Goal: Task Accomplishment & Management: Use online tool/utility

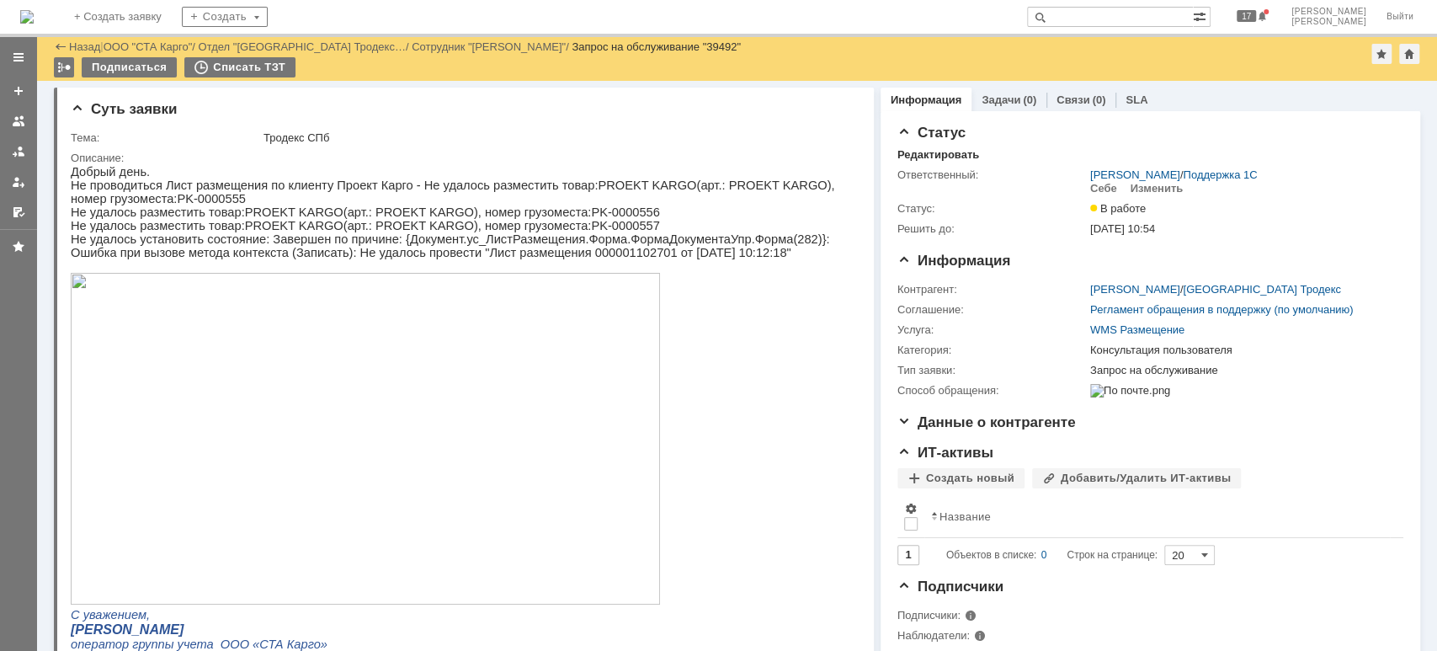
scroll to position [337, 0]
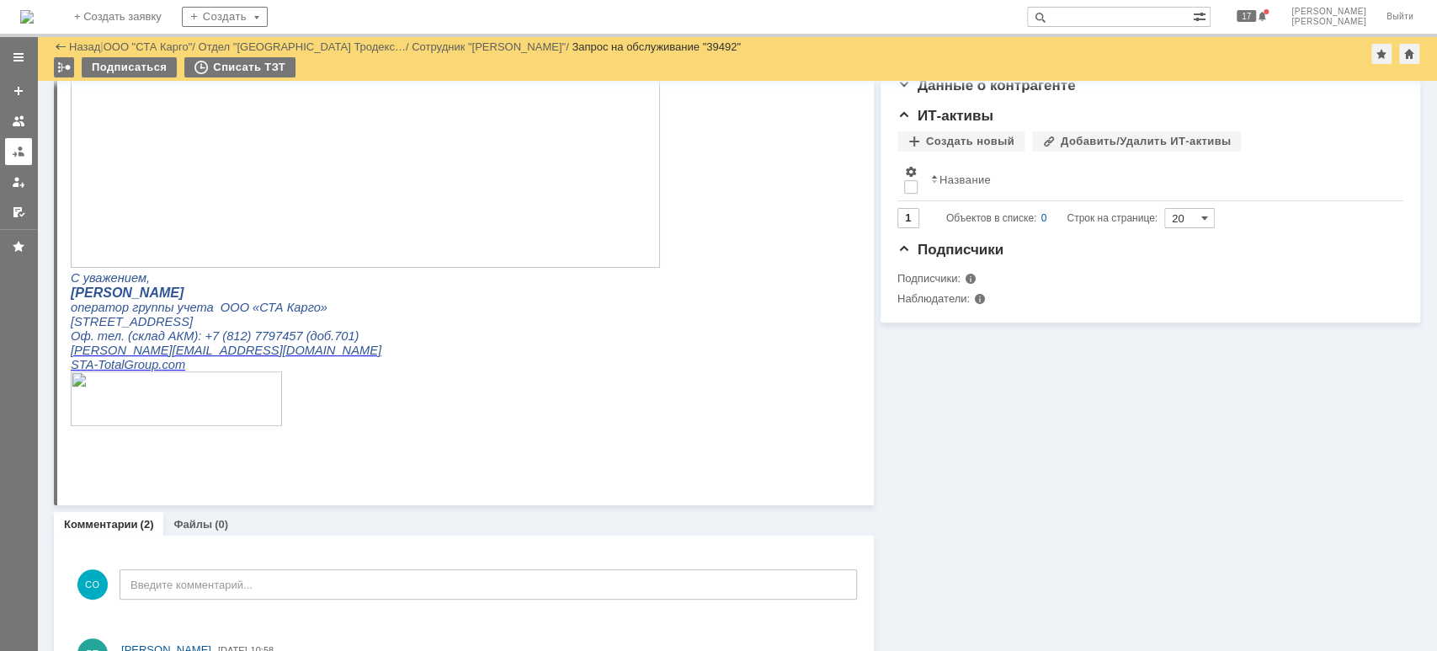
click at [26, 153] on link at bounding box center [18, 151] width 27 height 27
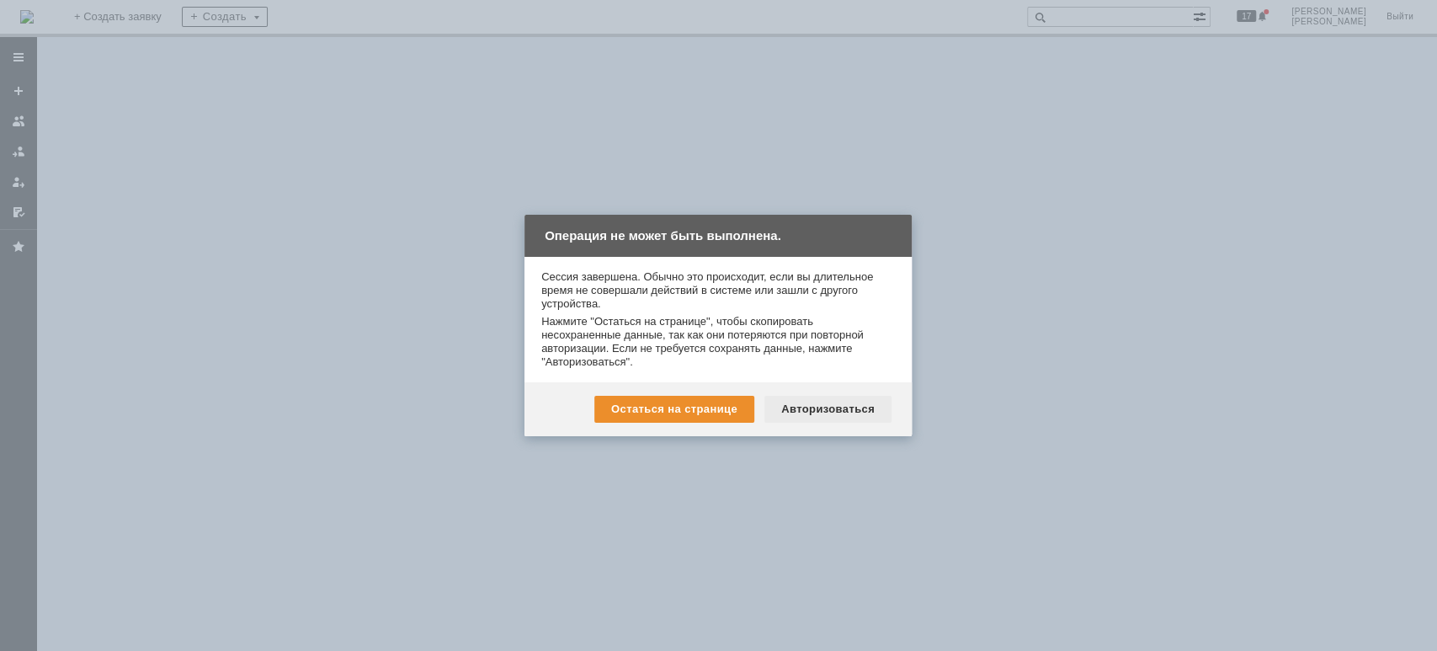
click at [841, 416] on div "Авторизоваться" at bounding box center [827, 409] width 127 height 27
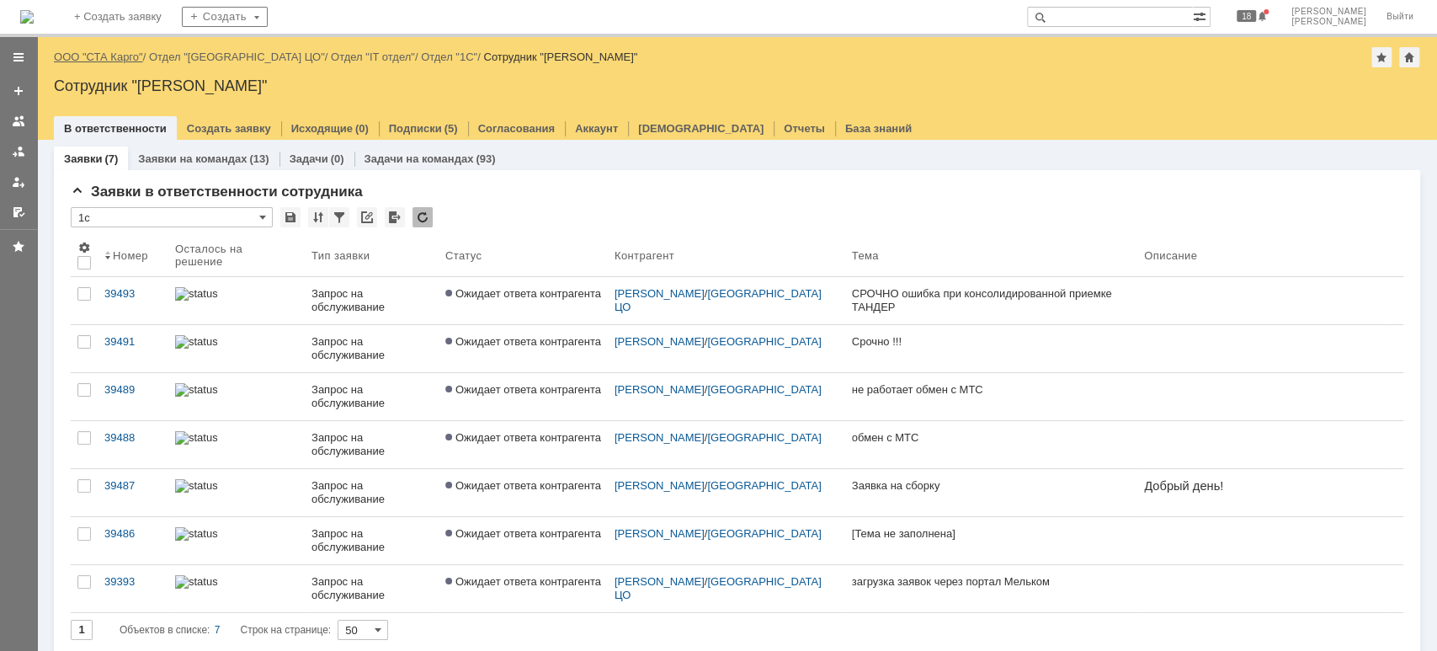
click at [128, 56] on link "ООО "СТА Карго"" at bounding box center [98, 57] width 89 height 13
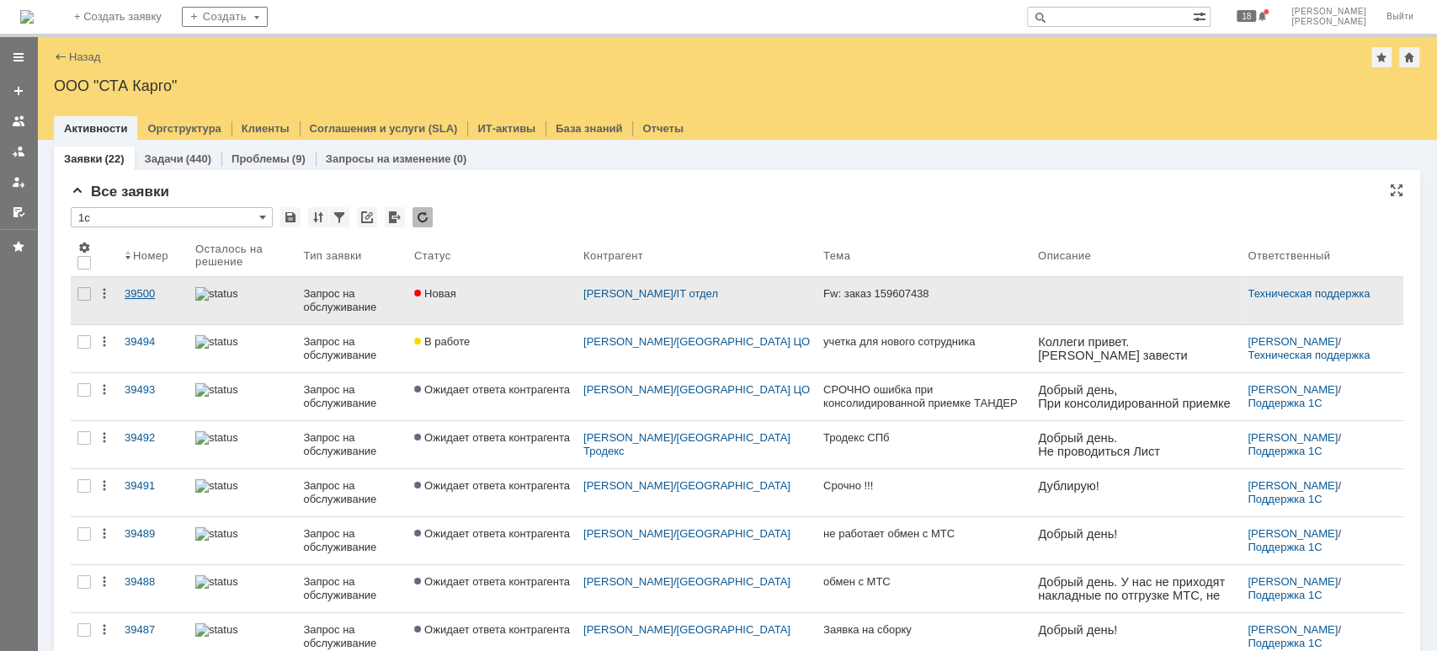
click at [153, 290] on div "39500" at bounding box center [153, 293] width 57 height 13
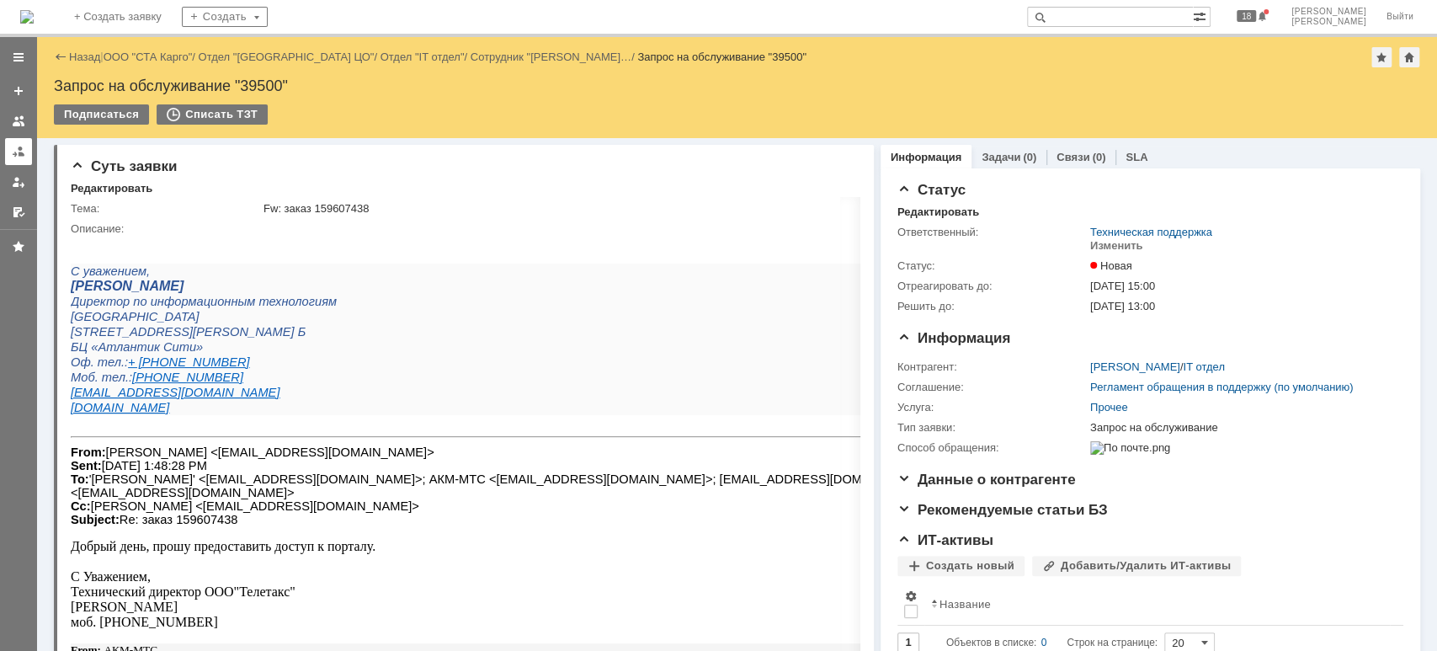
drag, startPoint x: 18, startPoint y: 150, endPoint x: 29, endPoint y: 157, distance: 12.9
click at [18, 148] on div at bounding box center [18, 151] width 13 height 13
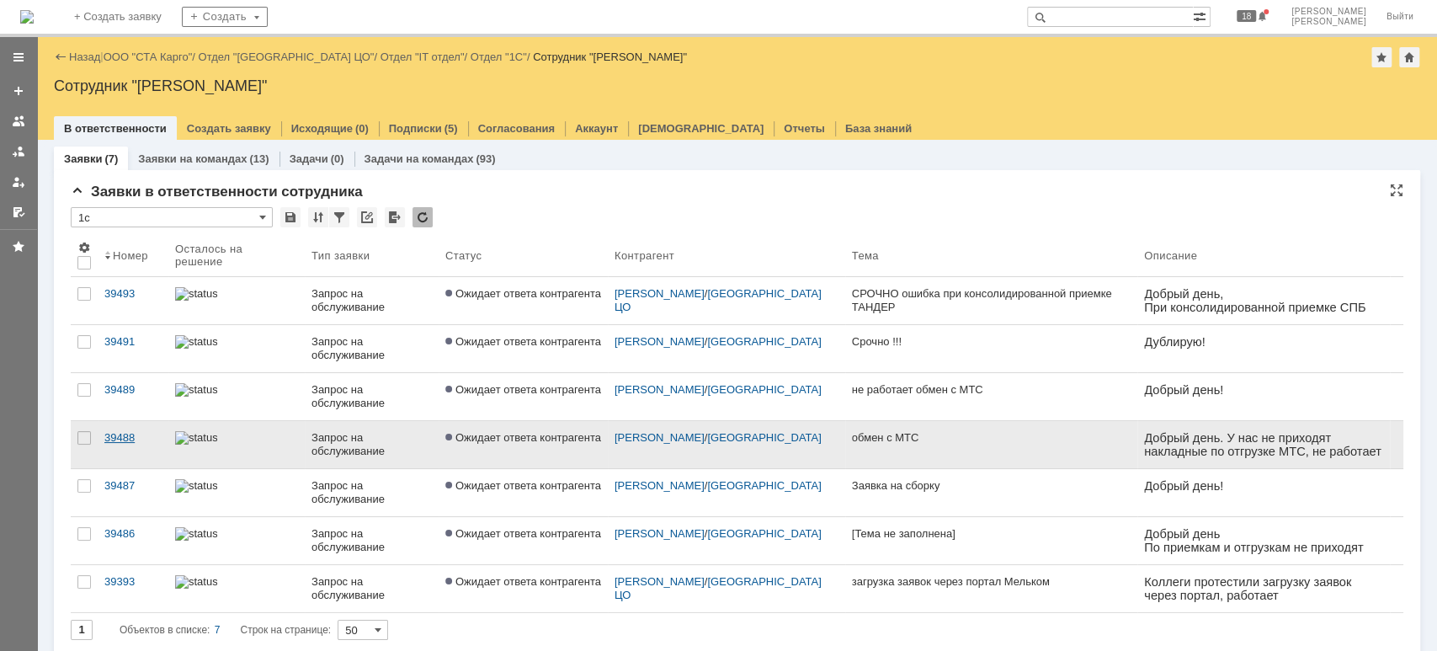
click at [101, 442] on link "39488" at bounding box center [133, 444] width 71 height 47
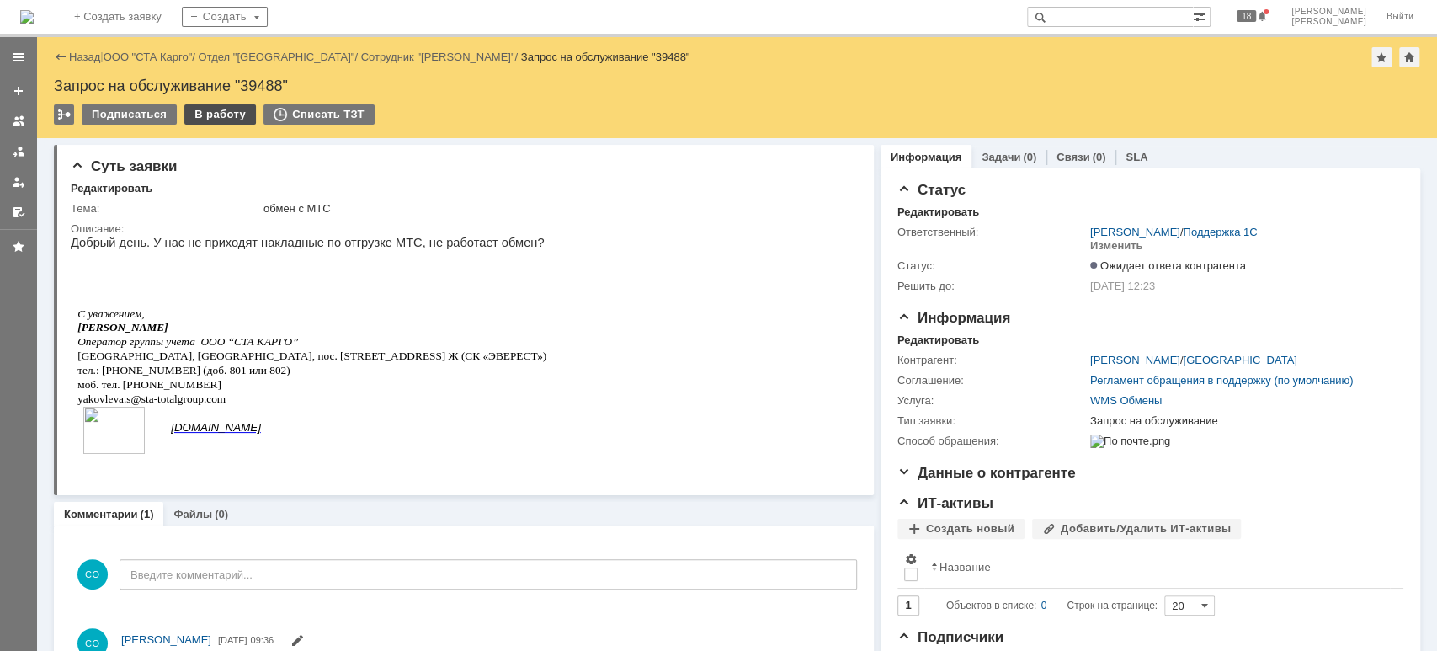
click at [228, 101] on div "Назад | ООО "СТА Карго" / Отдел "Екатеринбург" / Сотрудник "[PERSON_NAME]" / За…" at bounding box center [737, 87] width 1400 height 101
click at [226, 111] on div "В работу" at bounding box center [220, 114] width 72 height 20
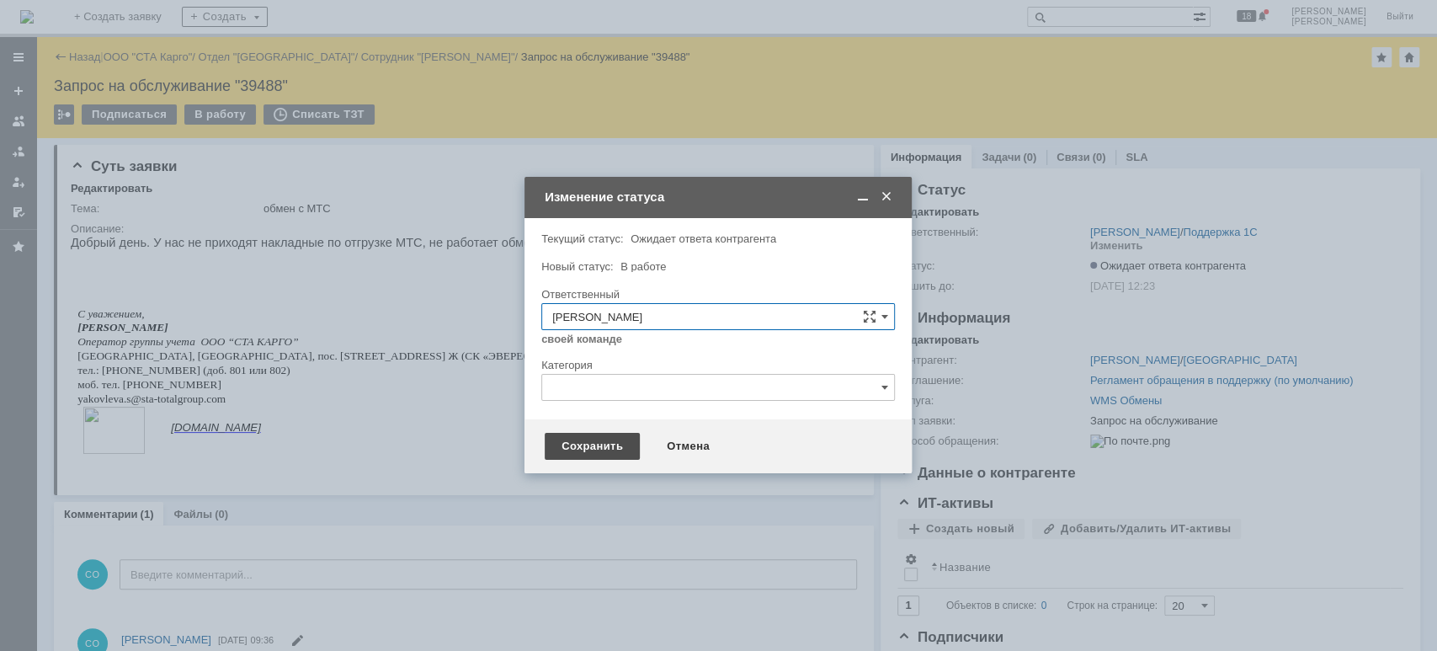
click at [571, 454] on div "Сохранить" at bounding box center [592, 446] width 95 height 27
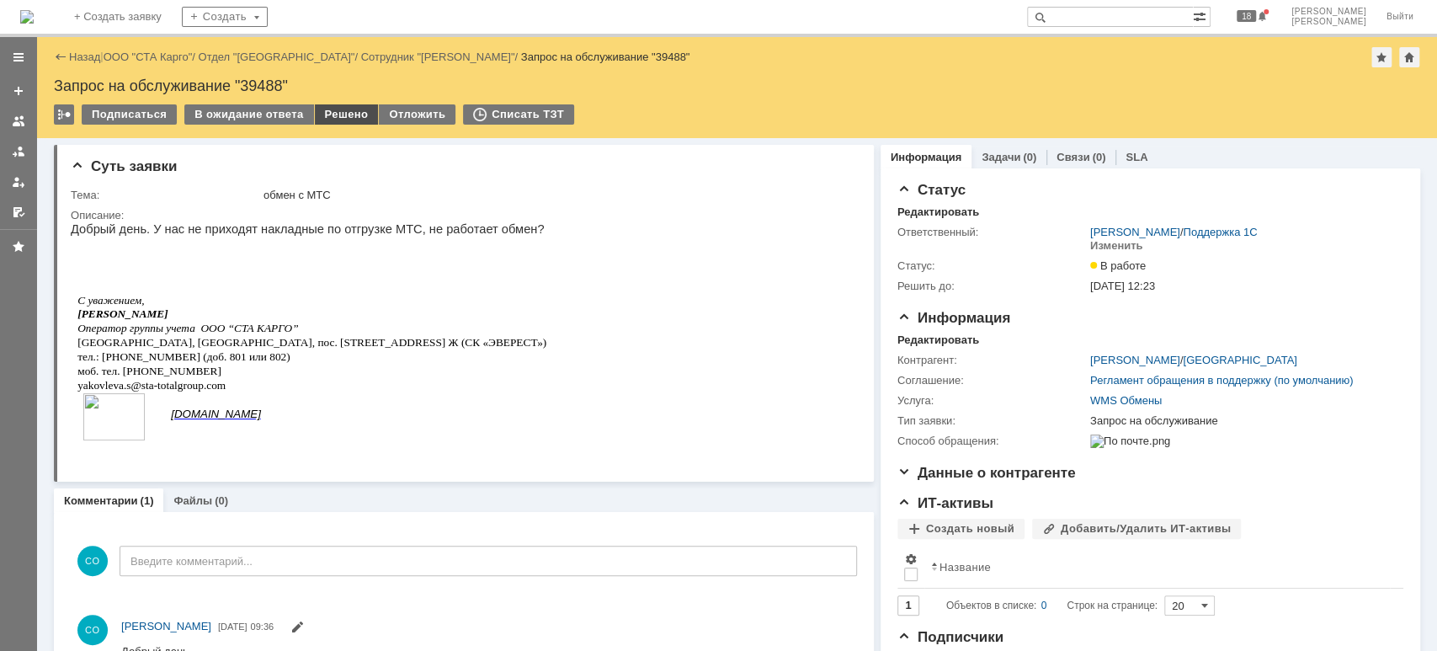
click at [332, 116] on div "Решено" at bounding box center [347, 114] width 64 height 20
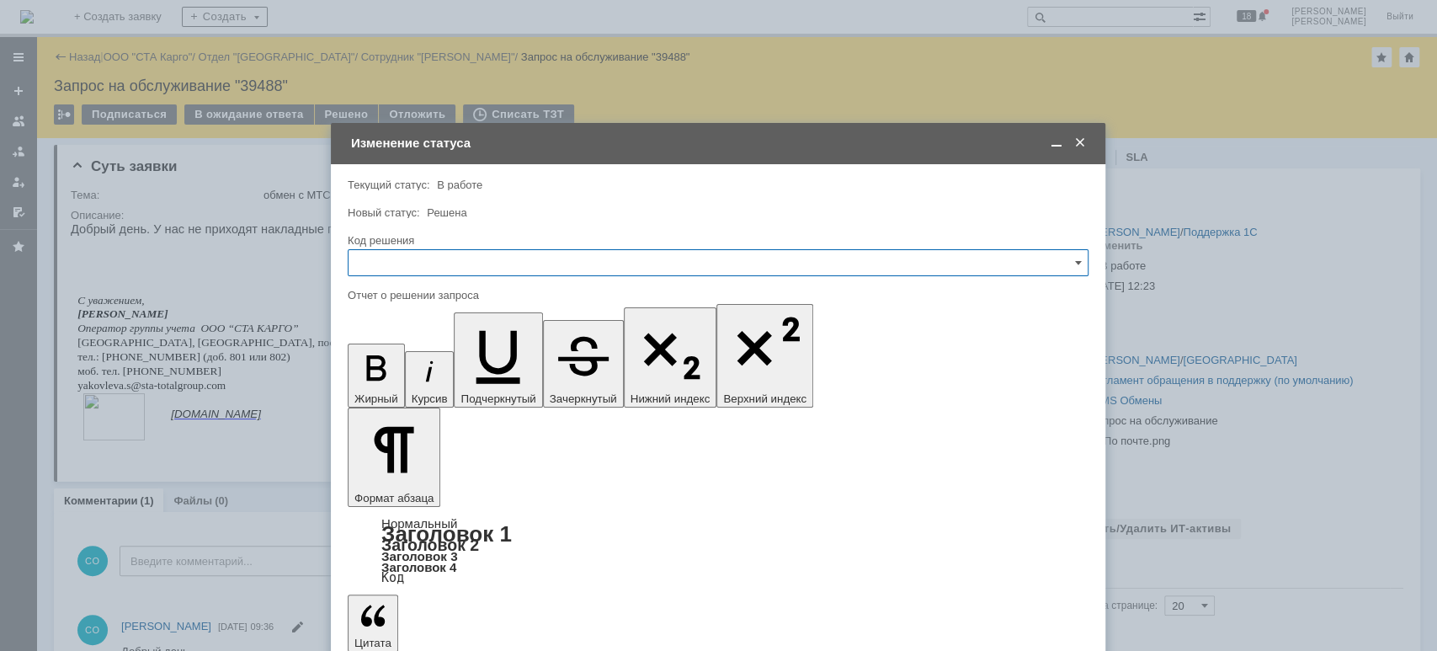
click at [431, 258] on input "text" at bounding box center [718, 262] width 741 height 27
drag, startPoint x: 413, startPoint y: 490, endPoint x: 408, endPoint y: 502, distance: 12.5
click at [413, 492] on span "Решено" at bounding box center [718, 488] width 719 height 13
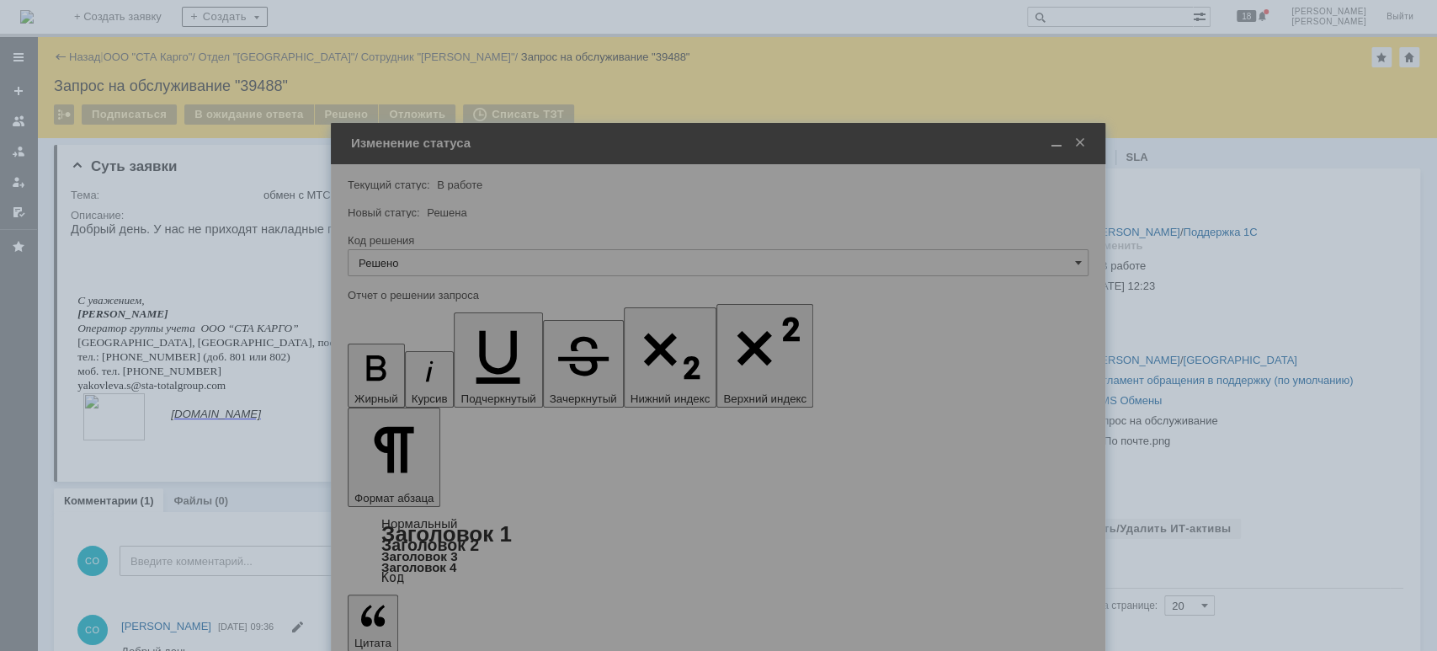
type input "Решено"
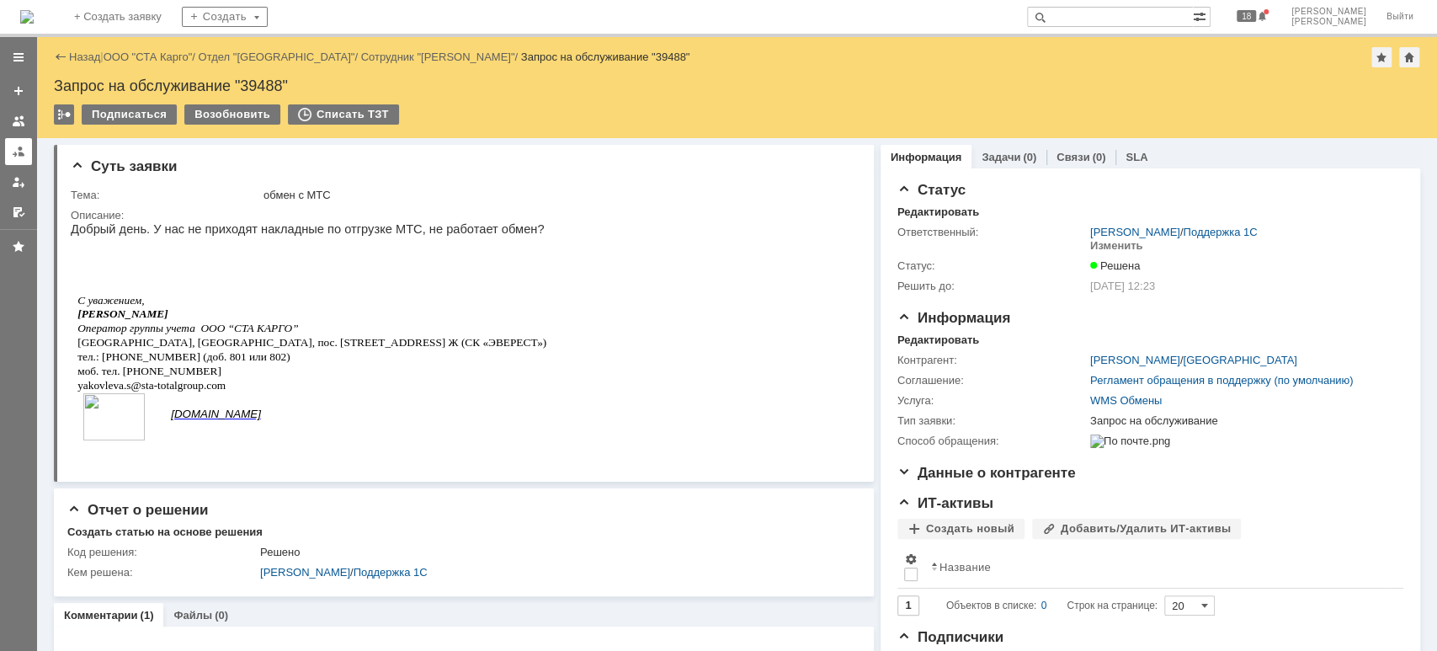
click at [23, 154] on div at bounding box center [18, 151] width 13 height 13
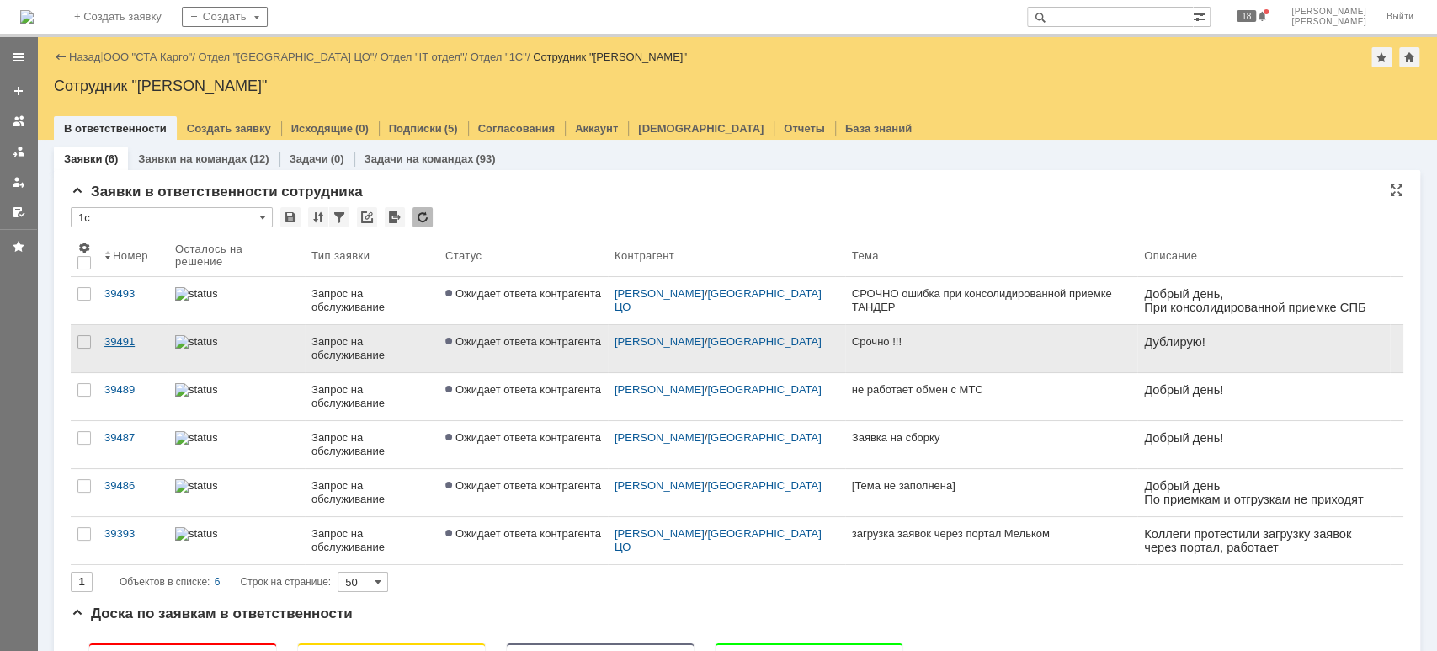
click at [121, 338] on div "39491" at bounding box center [132, 341] width 57 height 13
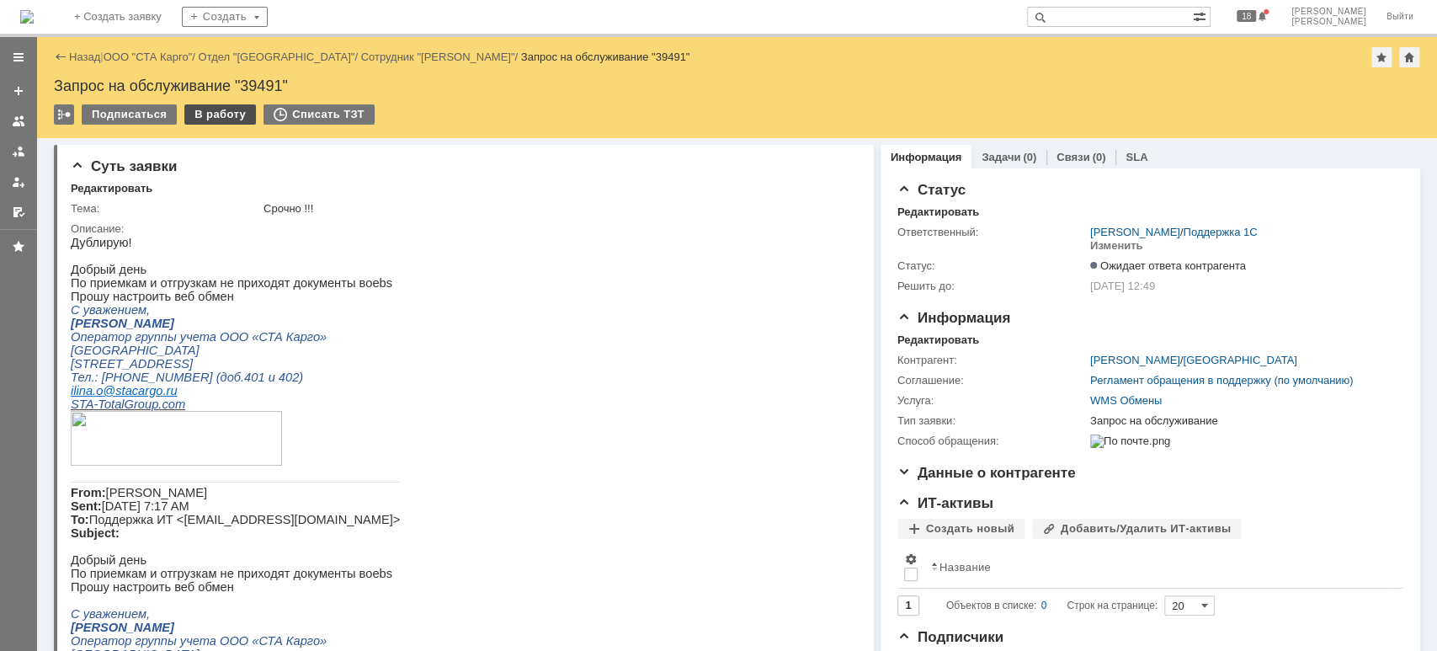
click at [219, 115] on div "В работу" at bounding box center [220, 114] width 72 height 20
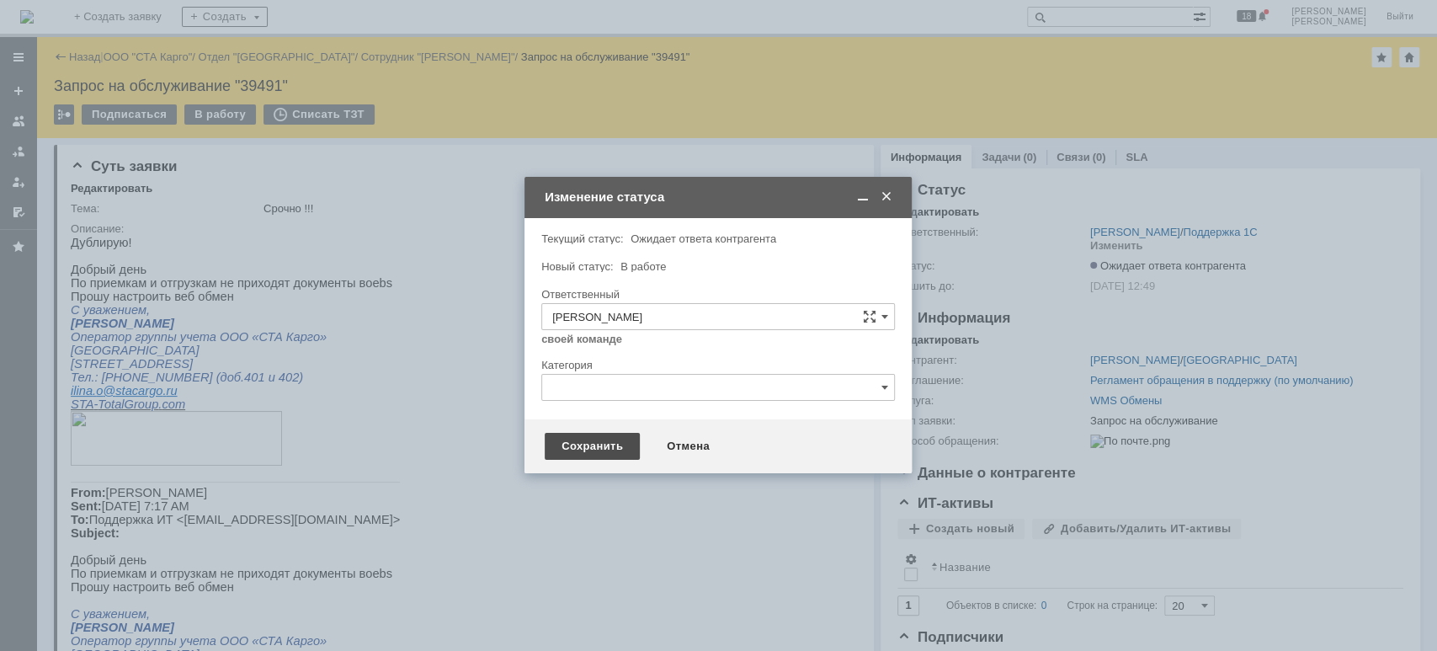
click at [564, 440] on div "Сохранить" at bounding box center [592, 446] width 95 height 27
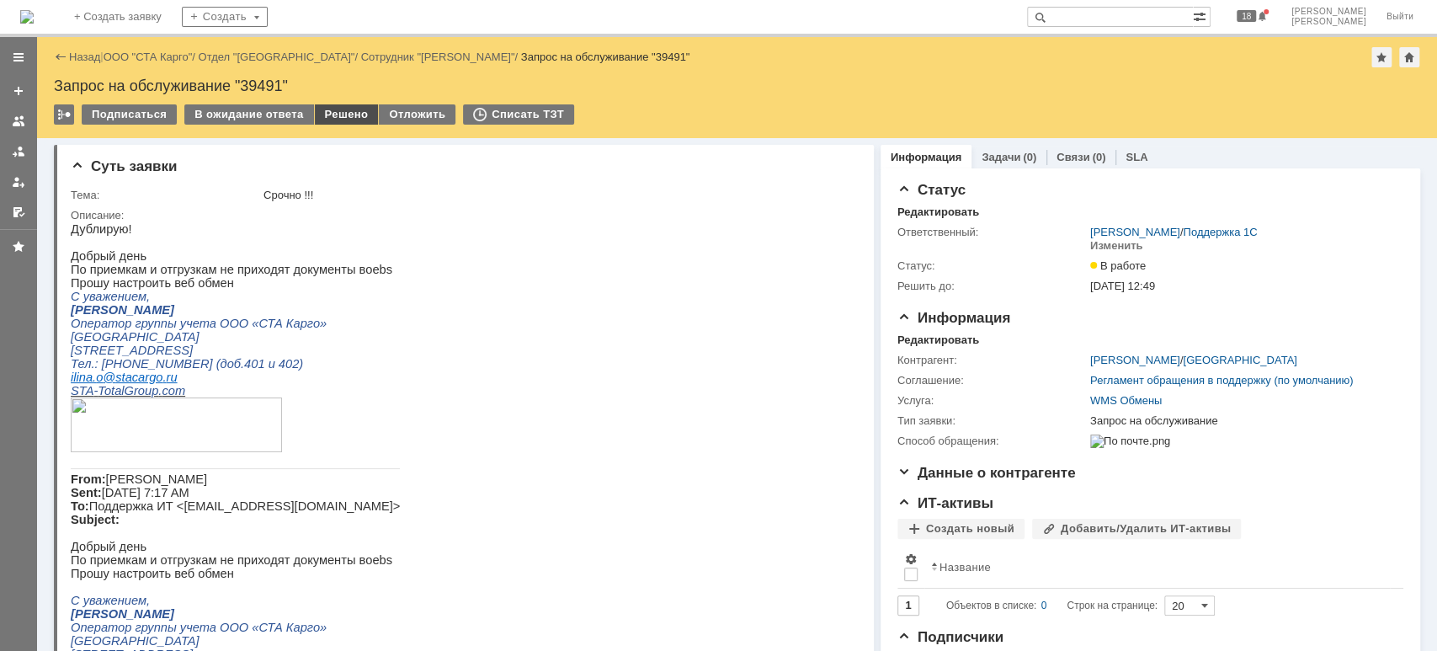
click at [338, 115] on div "Решено" at bounding box center [347, 114] width 64 height 20
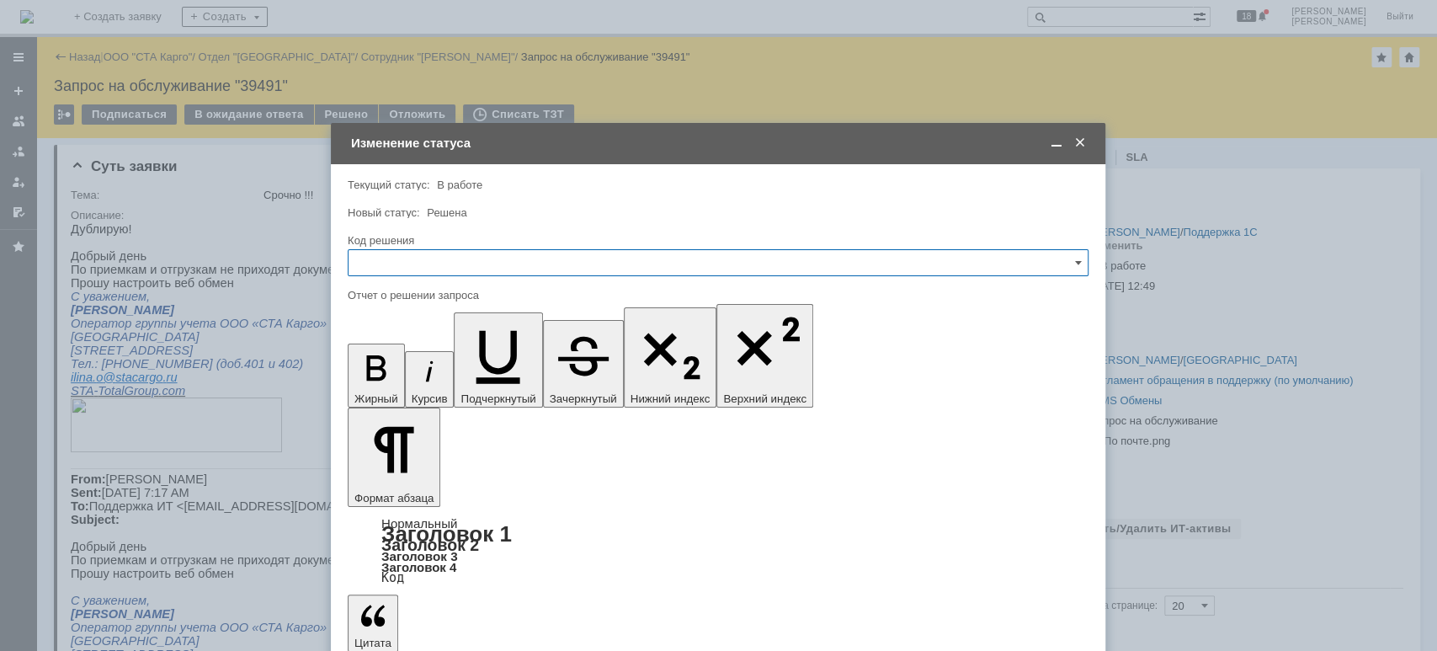
click at [482, 253] on input "text" at bounding box center [718, 262] width 741 height 27
click at [431, 485] on span "Решено" at bounding box center [718, 488] width 719 height 13
type input "Решено"
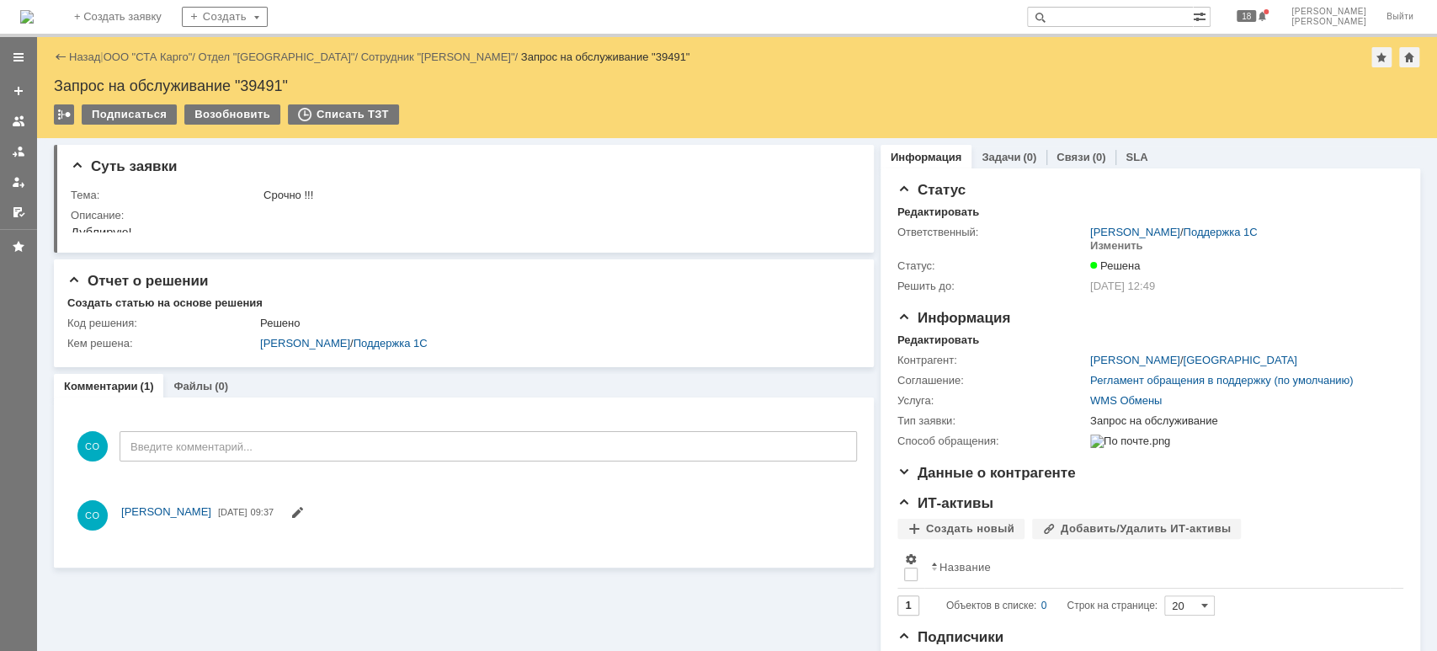
click at [21, 147] on div at bounding box center [18, 151] width 13 height 13
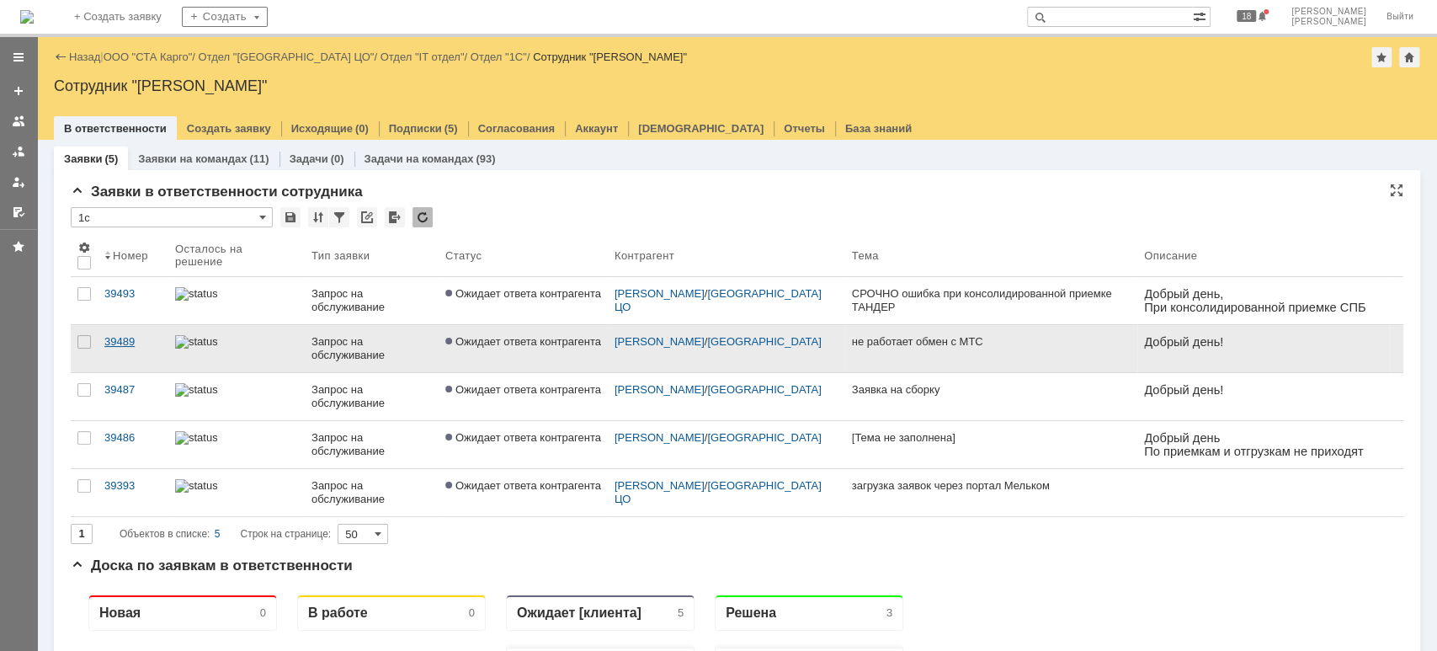
click at [130, 343] on div "39489" at bounding box center [132, 341] width 57 height 13
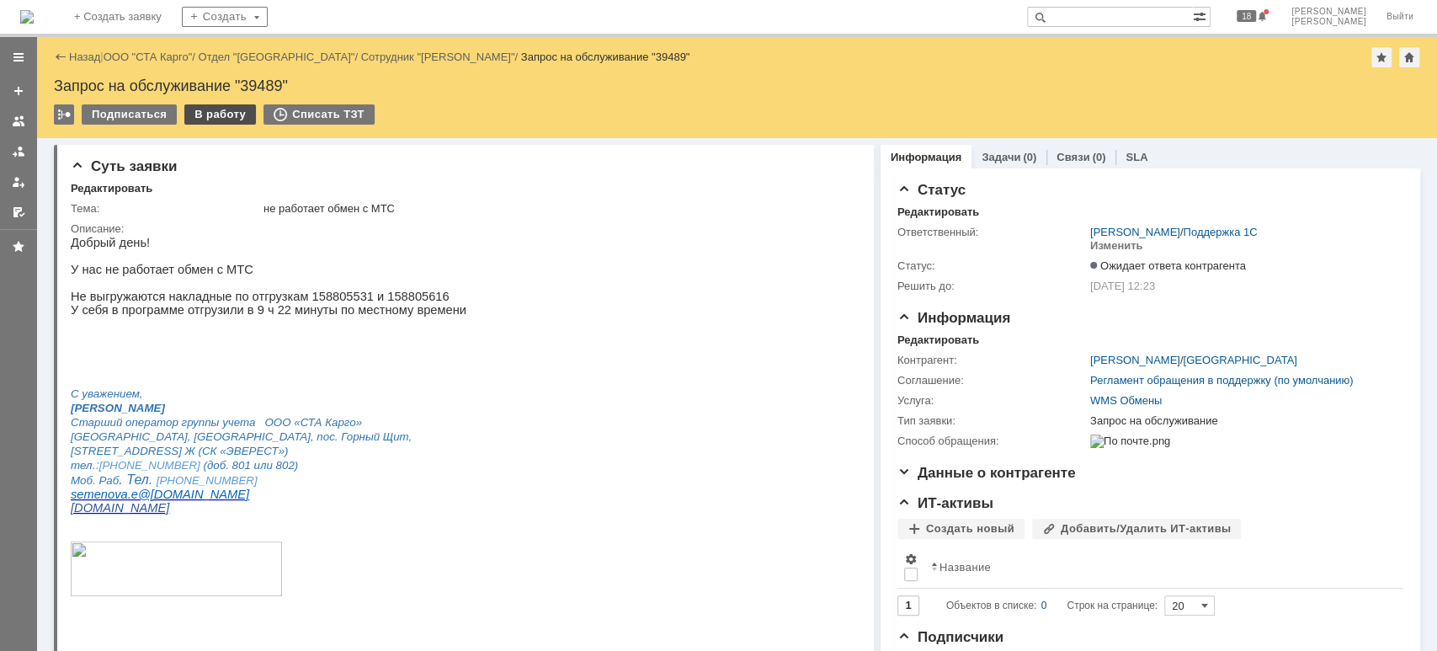
click at [216, 111] on div "В работу" at bounding box center [220, 114] width 72 height 20
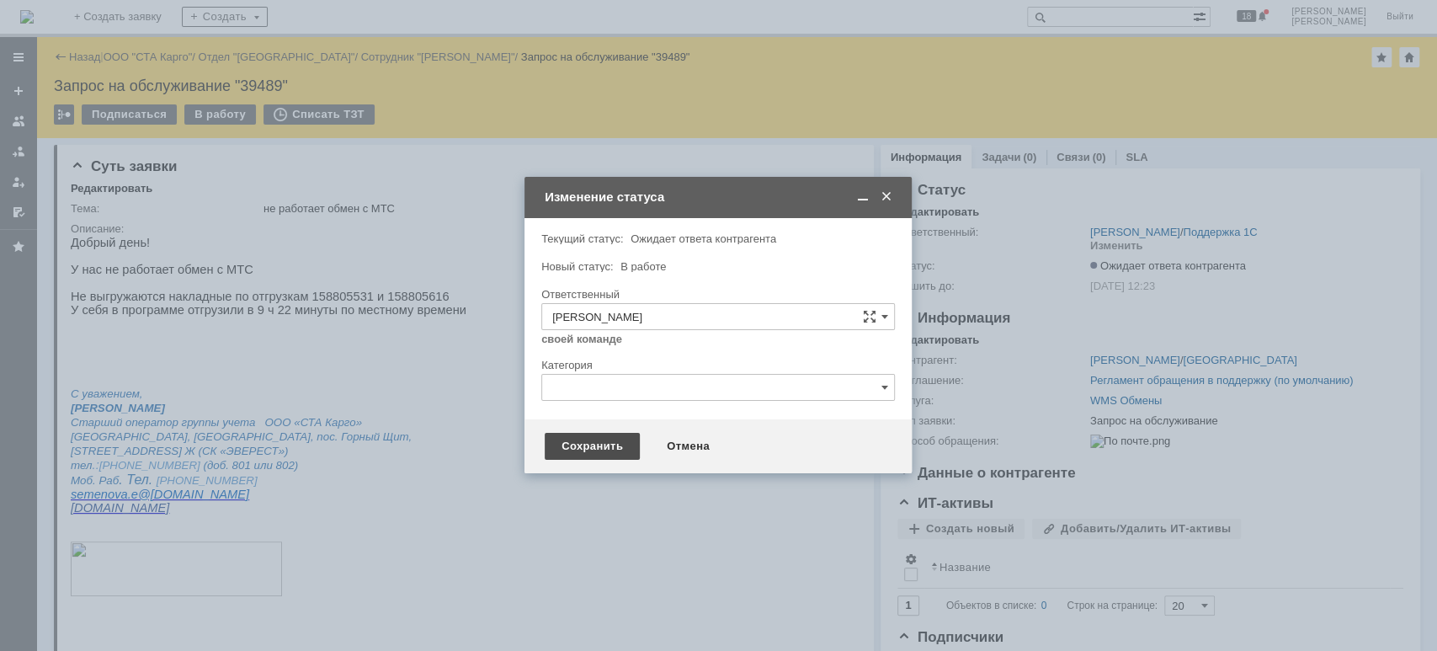
click at [573, 446] on div "Сохранить" at bounding box center [592, 446] width 95 height 27
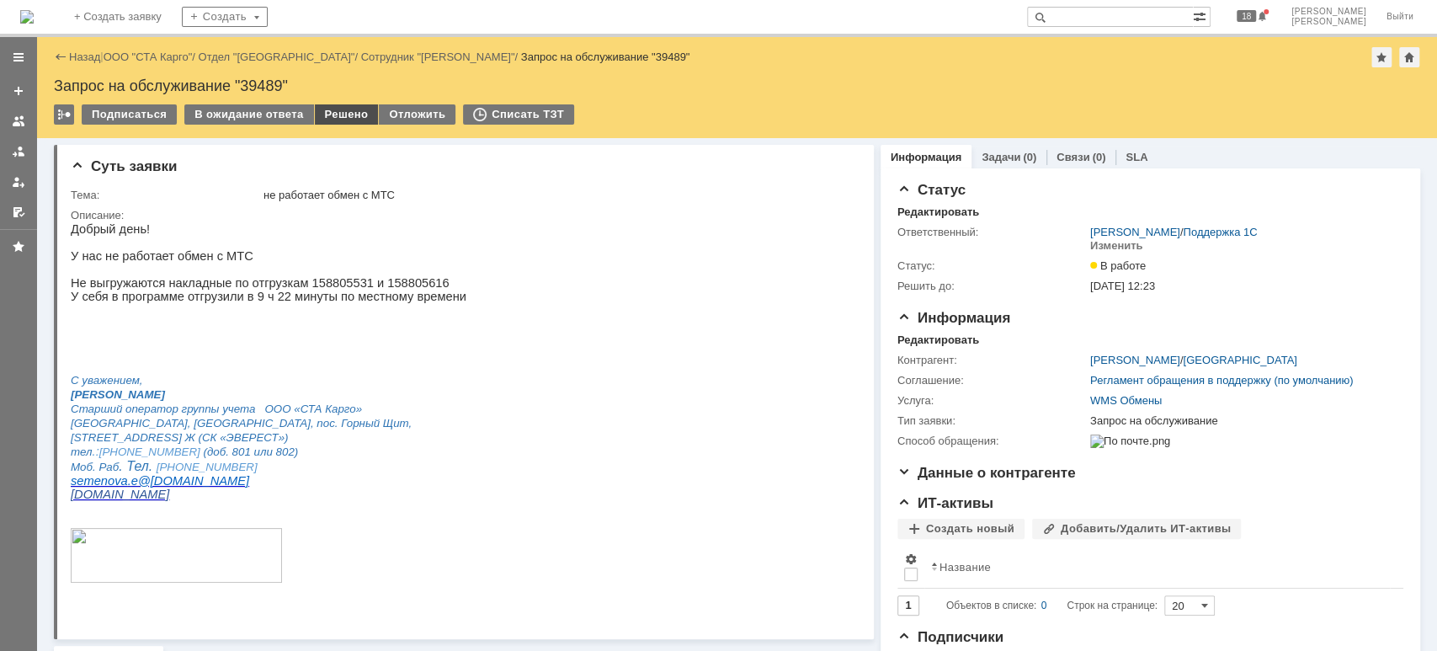
click at [333, 117] on div "Решено" at bounding box center [347, 114] width 64 height 20
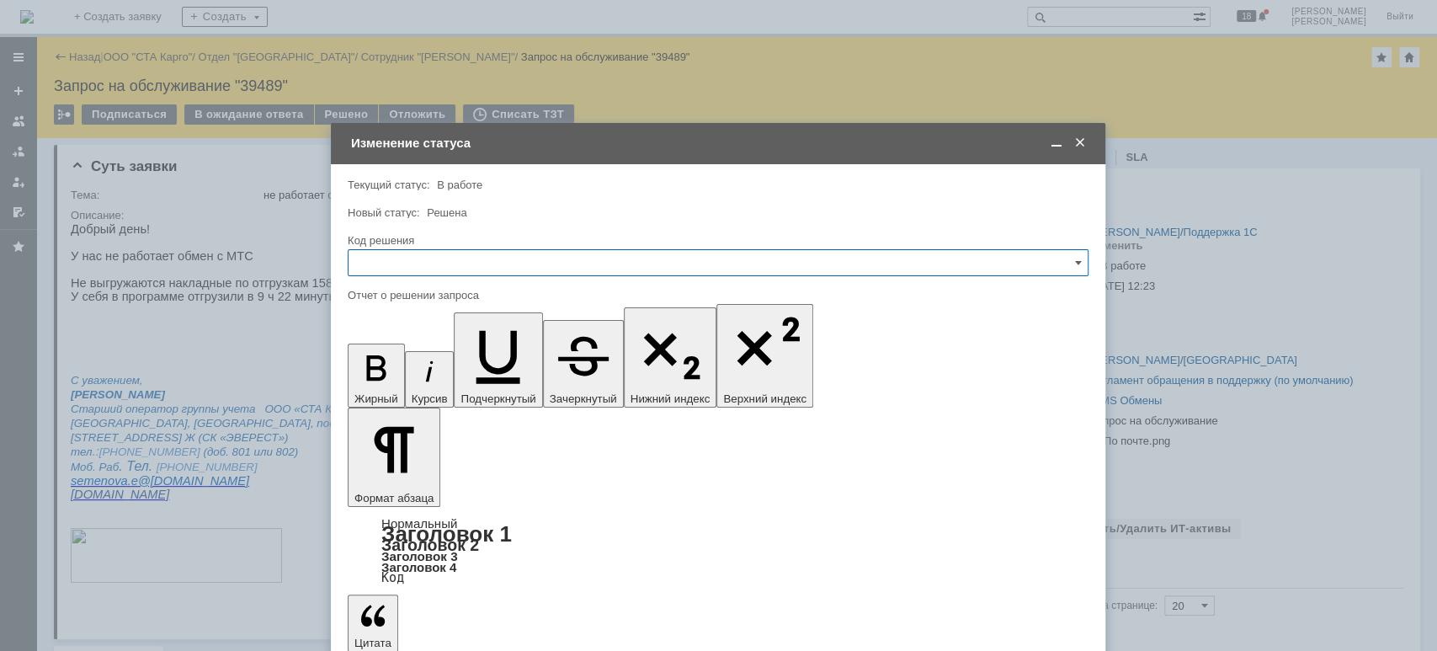
click at [384, 264] on input "text" at bounding box center [718, 262] width 741 height 27
click at [393, 479] on div "Решено" at bounding box center [718, 488] width 739 height 27
type input "Решено"
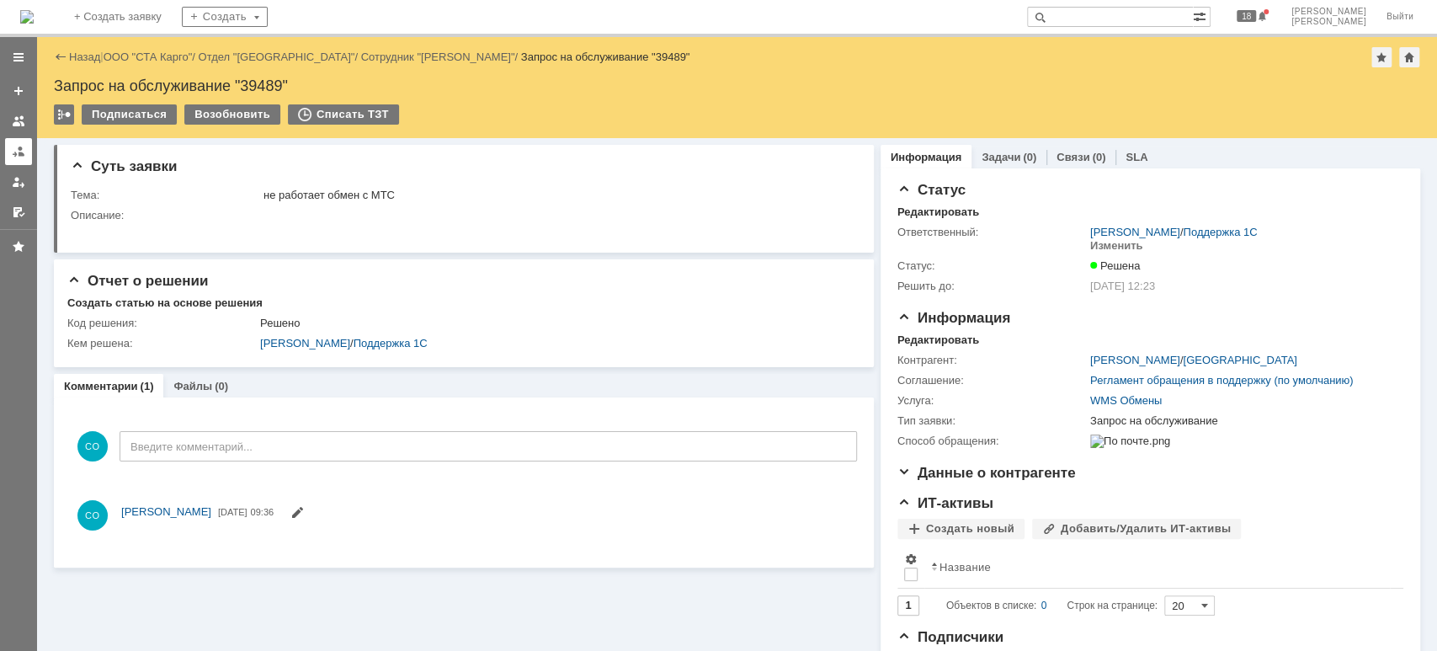
click at [19, 152] on div at bounding box center [18, 151] width 13 height 13
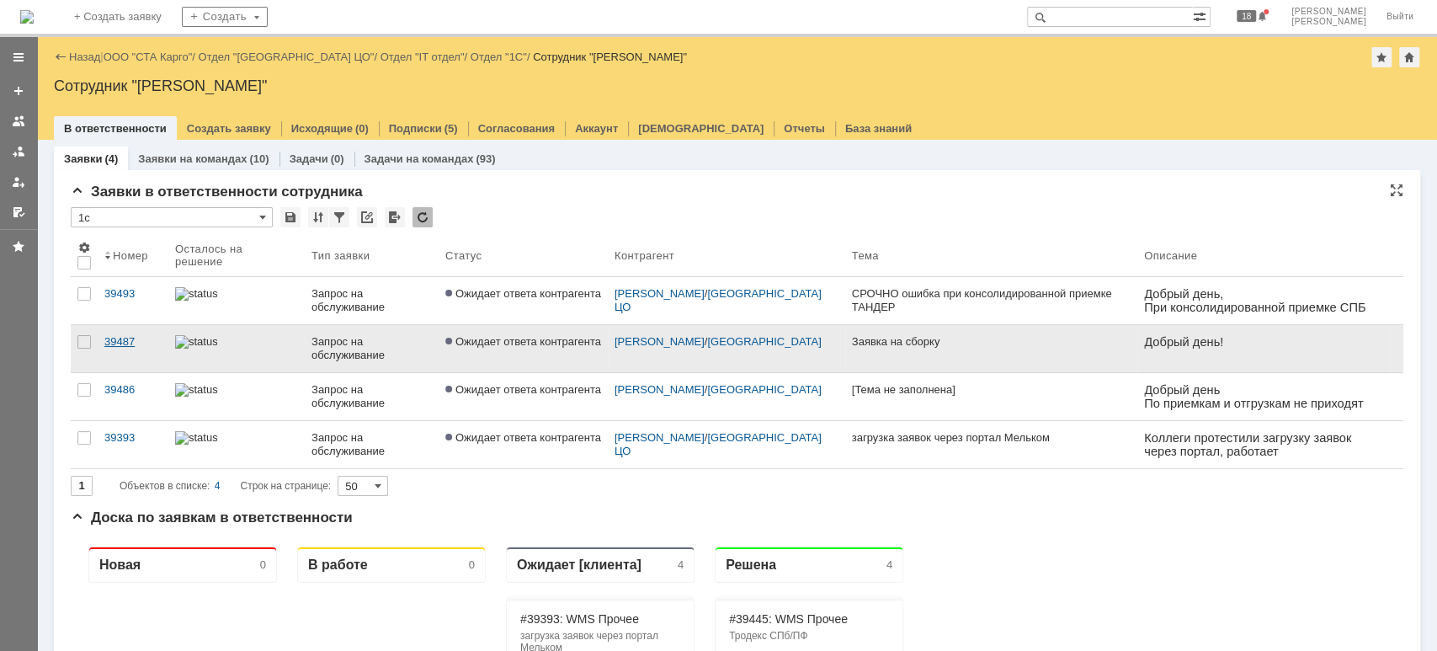
click at [128, 339] on div "39487" at bounding box center [132, 341] width 57 height 13
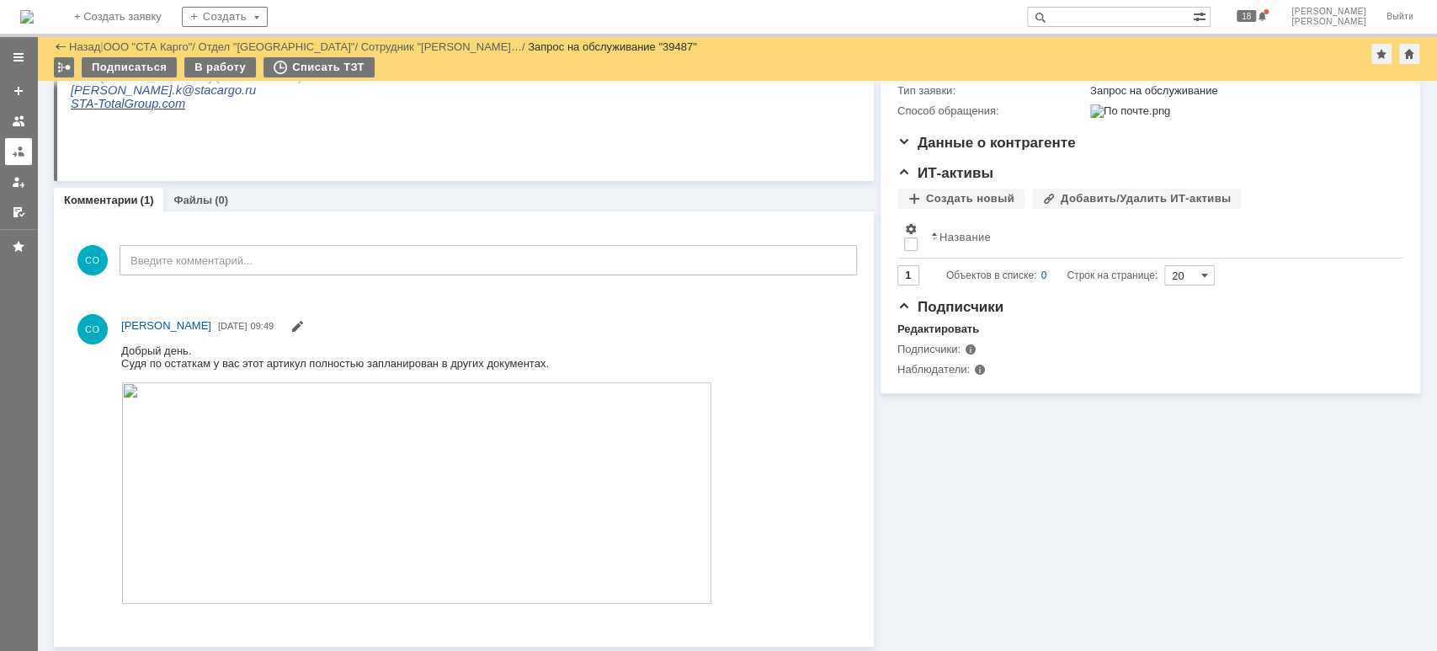
click at [14, 153] on div at bounding box center [18, 151] width 13 height 13
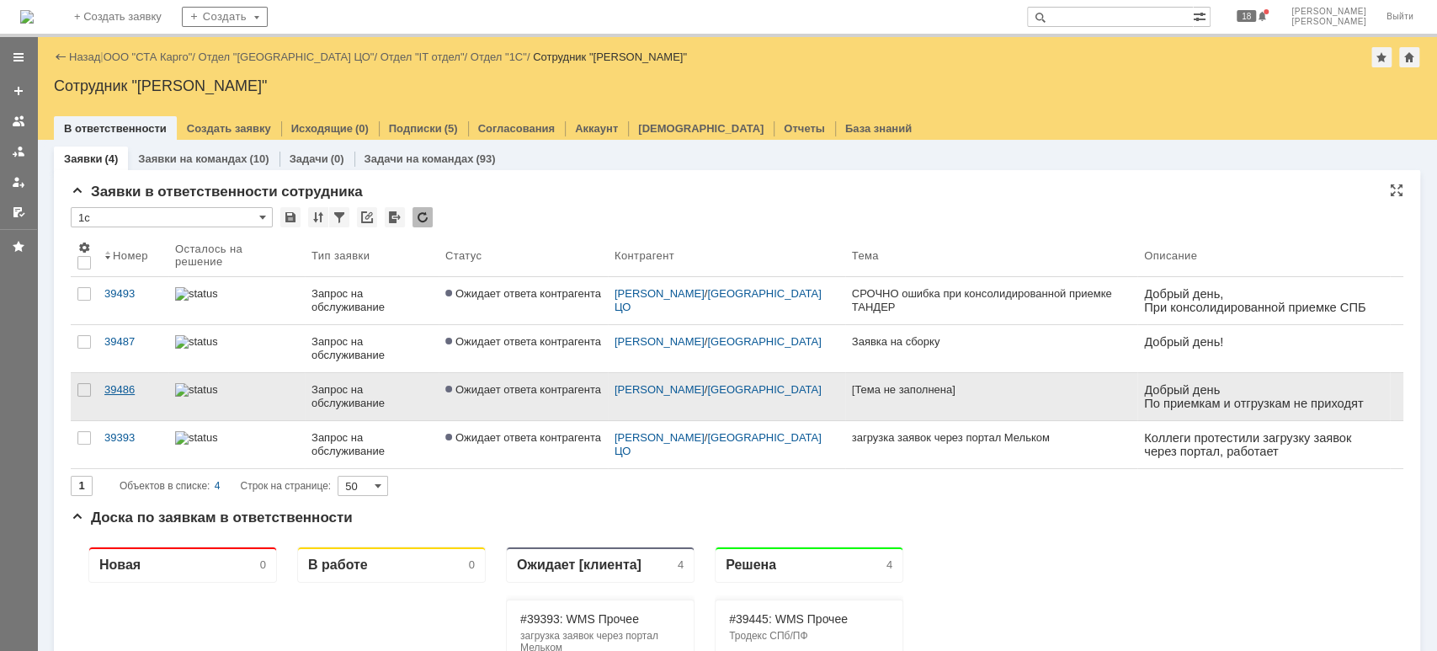
click at [124, 388] on div "39486" at bounding box center [132, 389] width 57 height 13
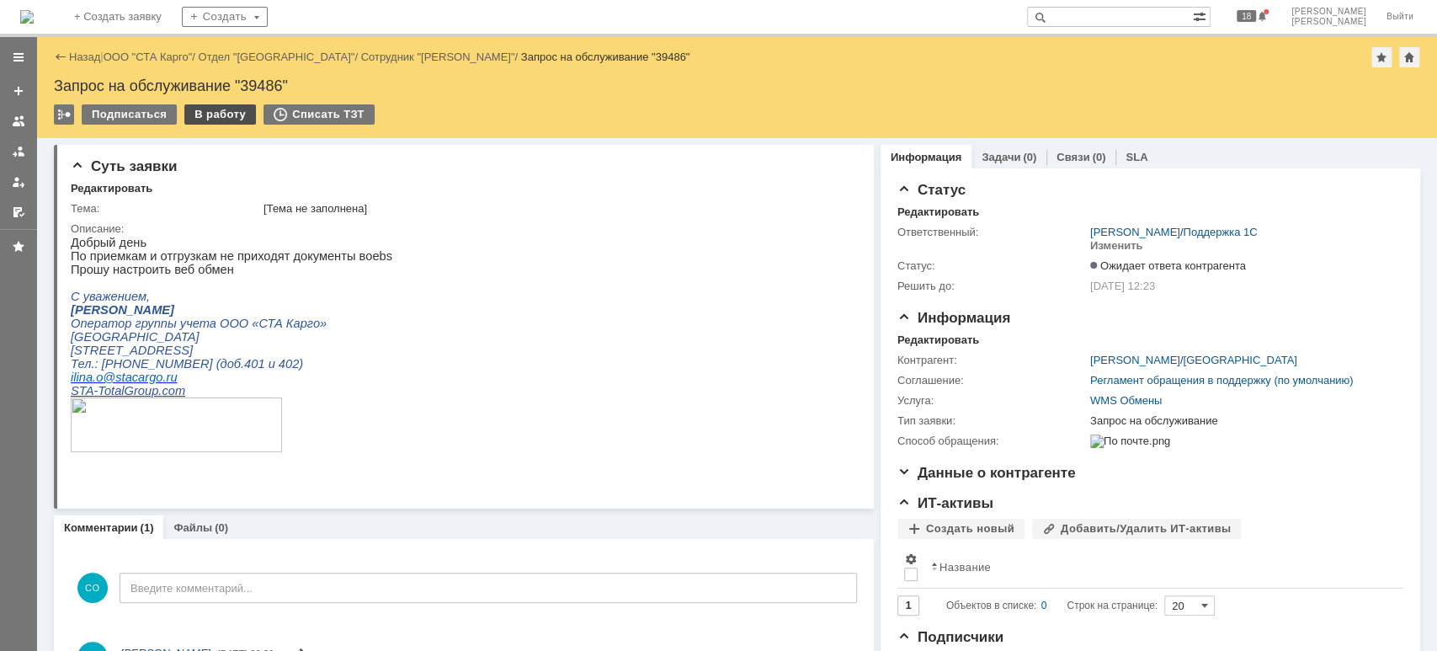
click at [229, 117] on div "В работу" at bounding box center [220, 114] width 72 height 20
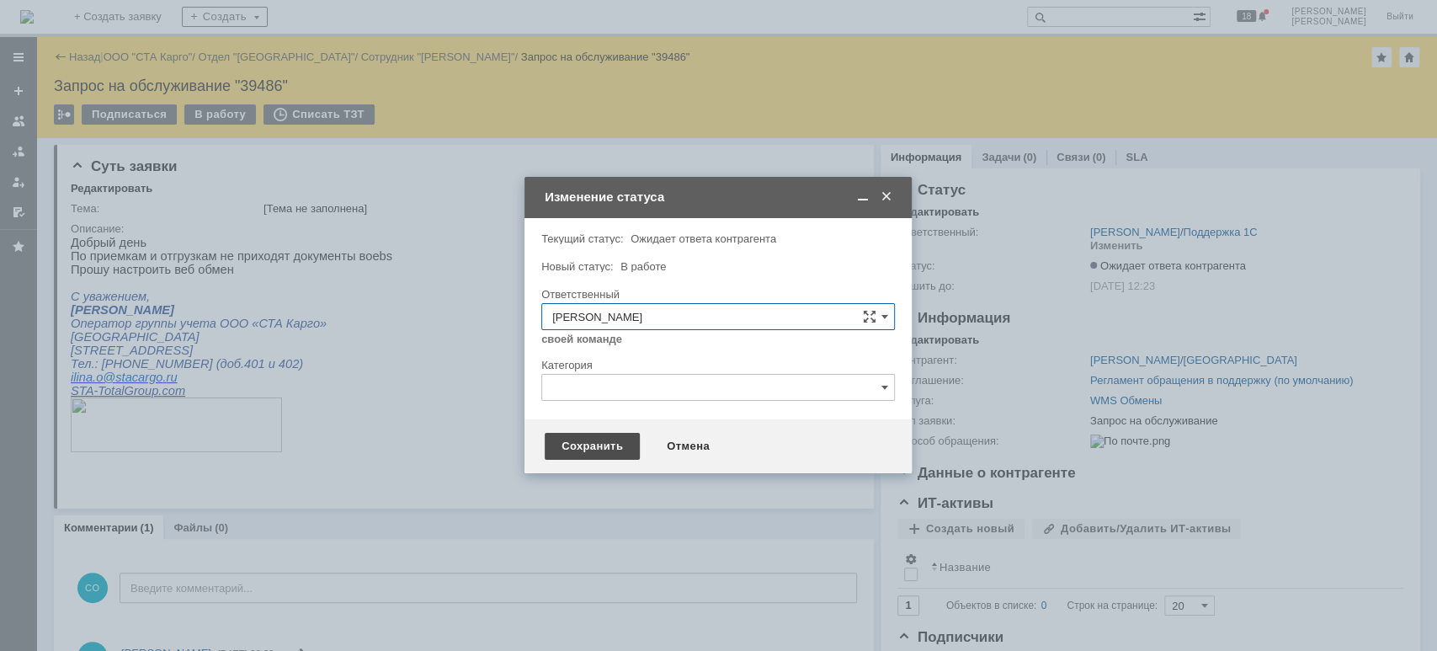
click at [586, 451] on div "Сохранить" at bounding box center [592, 446] width 95 height 27
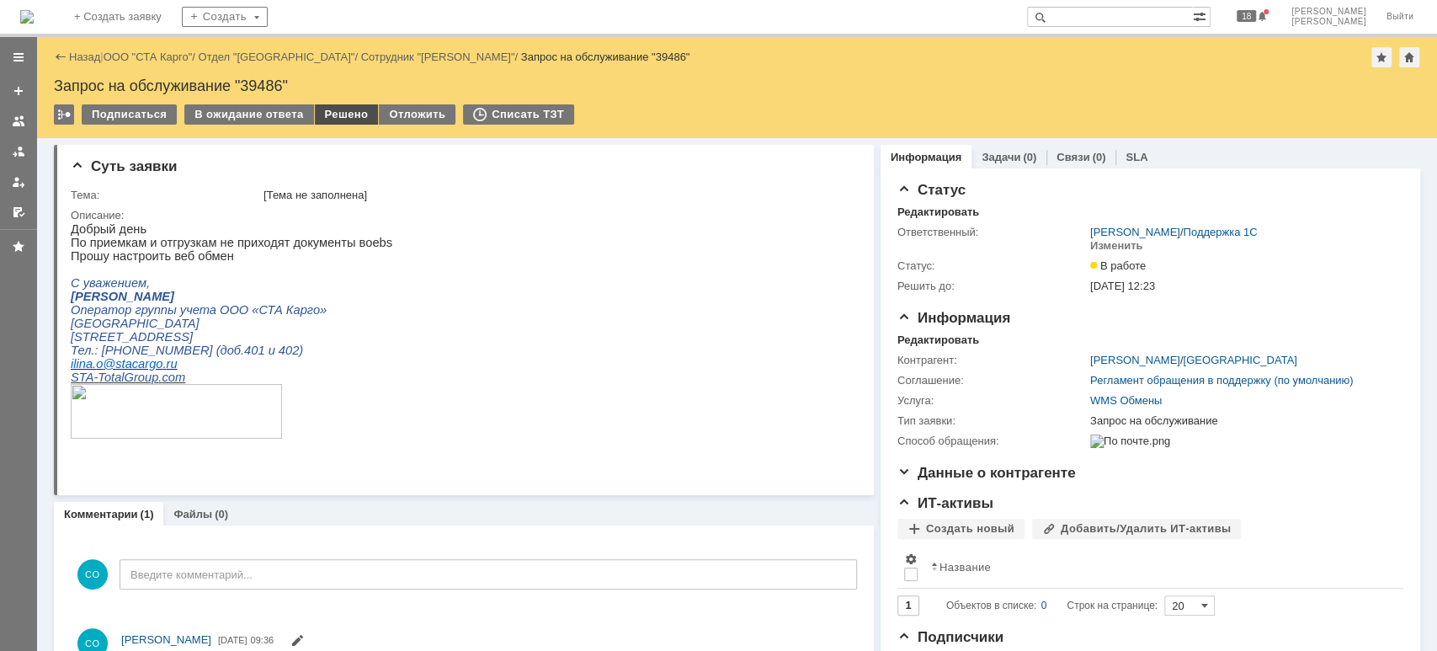
click at [340, 118] on div "Решено" at bounding box center [347, 114] width 64 height 20
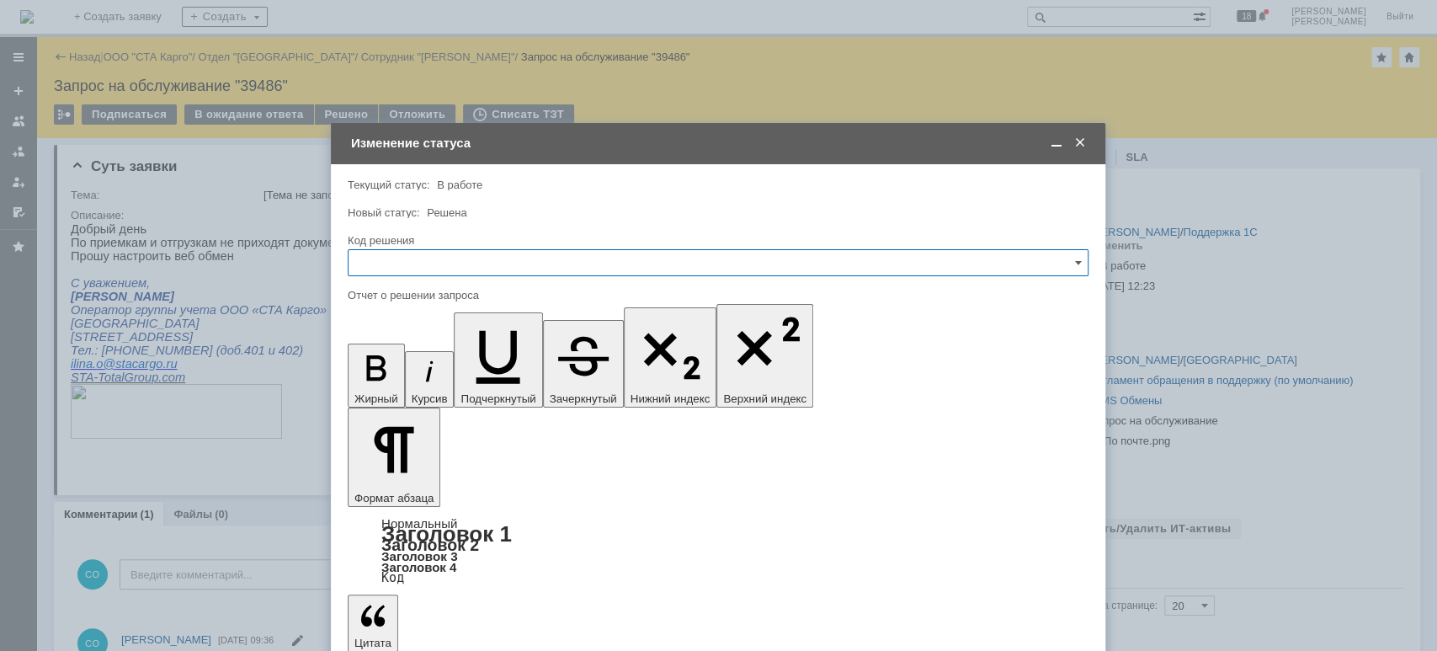
click at [411, 257] on input "text" at bounding box center [718, 262] width 741 height 27
drag, startPoint x: 411, startPoint y: 478, endPoint x: 407, endPoint y: 493, distance: 14.9
click at [411, 481] on div "Решено" at bounding box center [718, 488] width 739 height 27
type input "Решено"
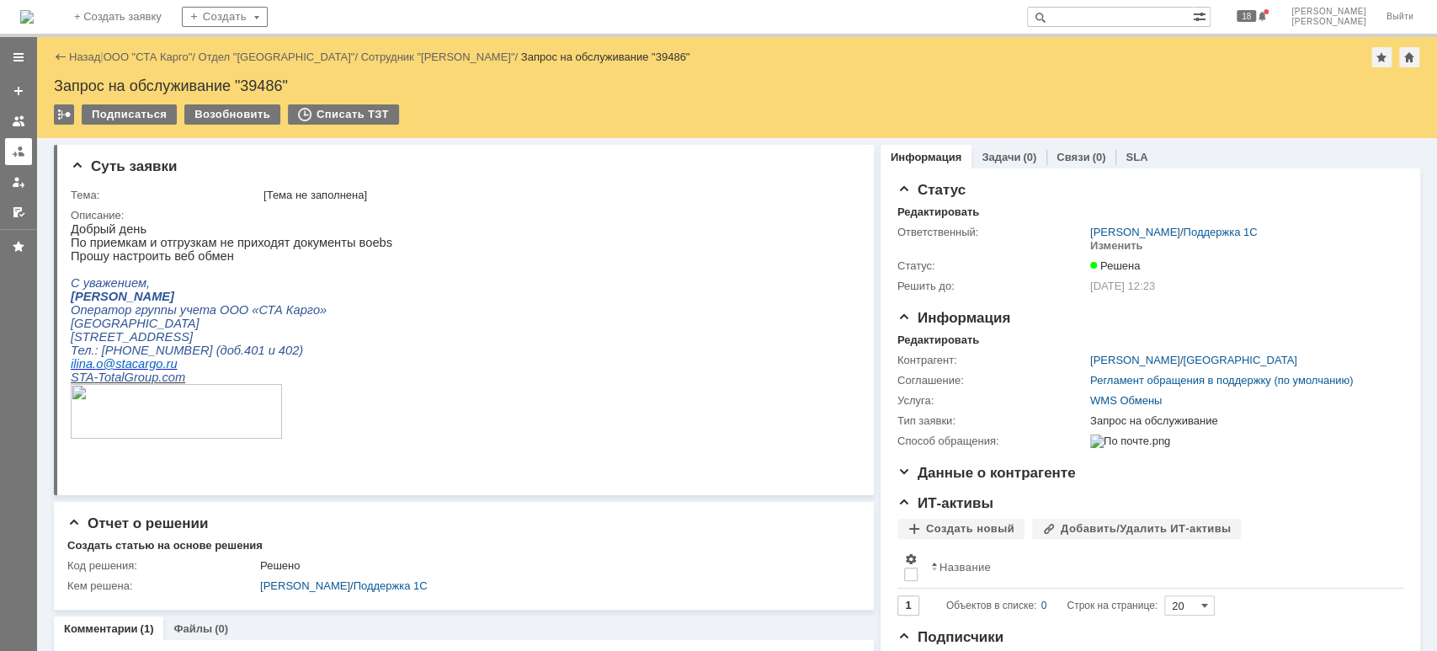
click at [21, 145] on div at bounding box center [18, 151] width 13 height 13
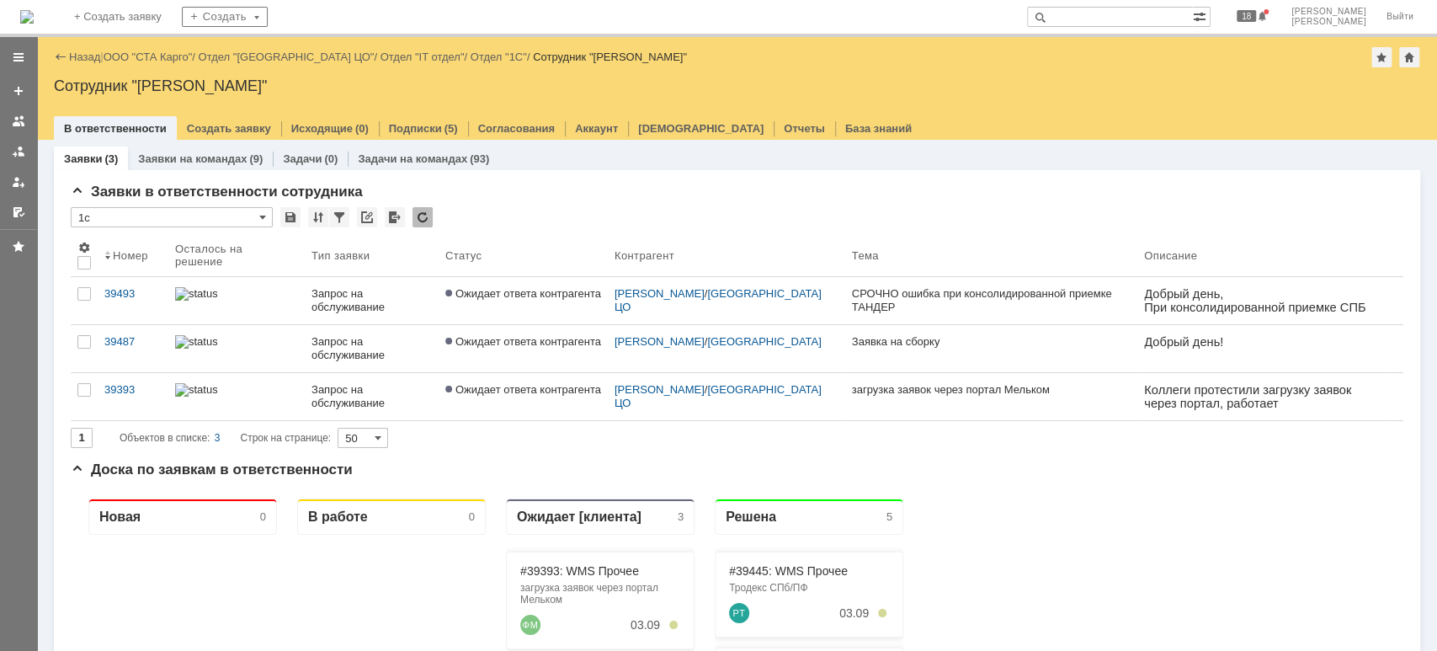
click at [125, 54] on link "ООО "СТА Карго"" at bounding box center [148, 57] width 89 height 13
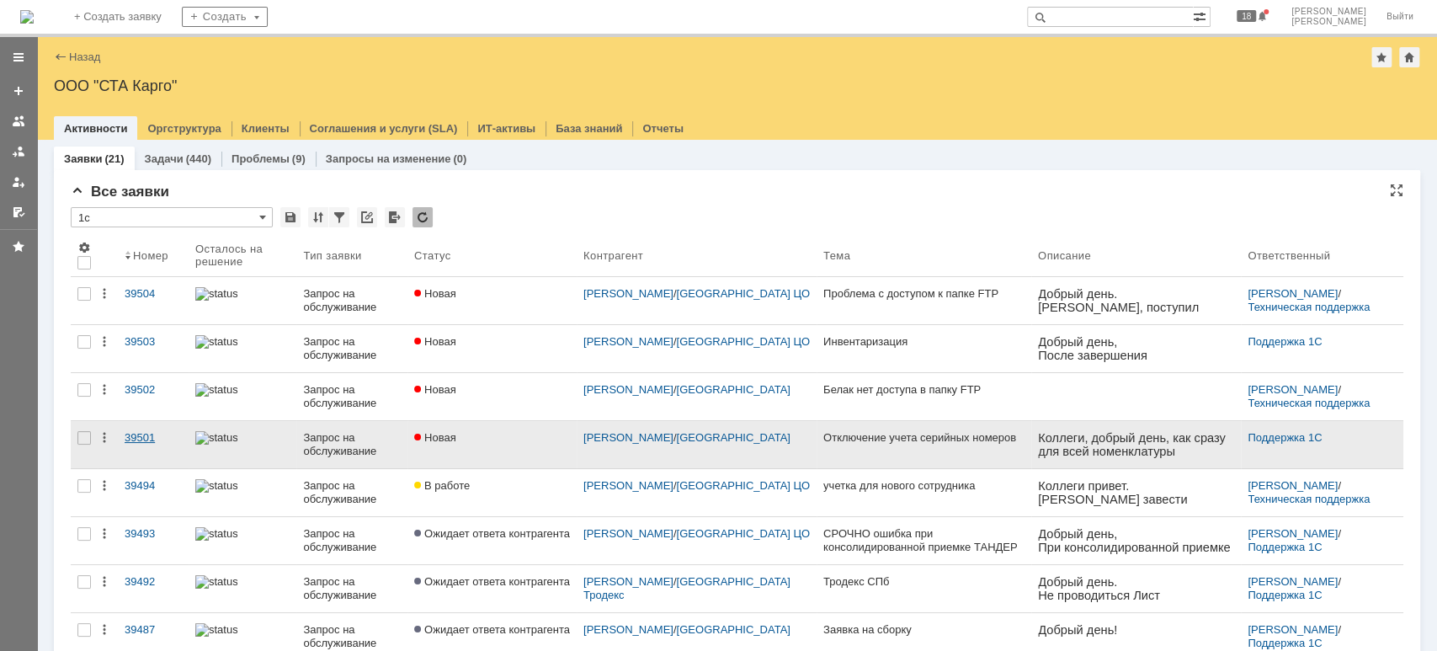
click at [129, 434] on div "39501" at bounding box center [153, 437] width 57 height 13
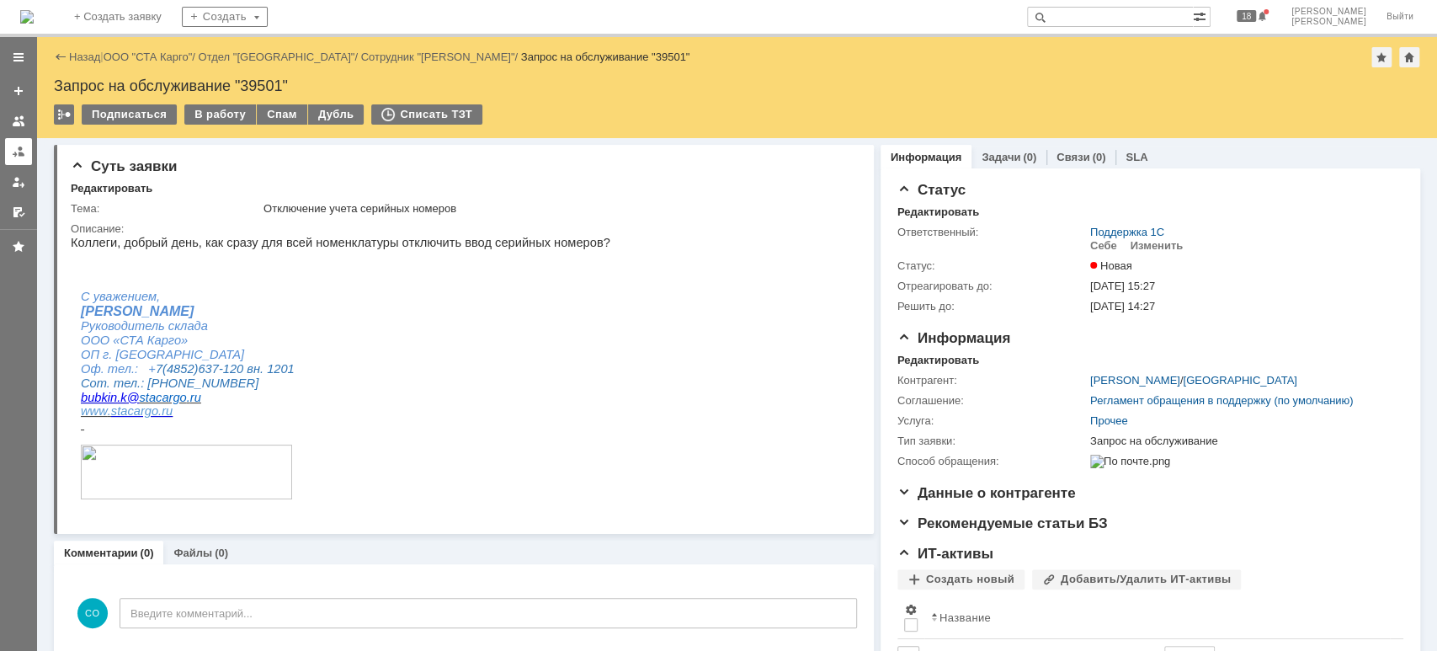
click at [30, 155] on link at bounding box center [18, 151] width 27 height 27
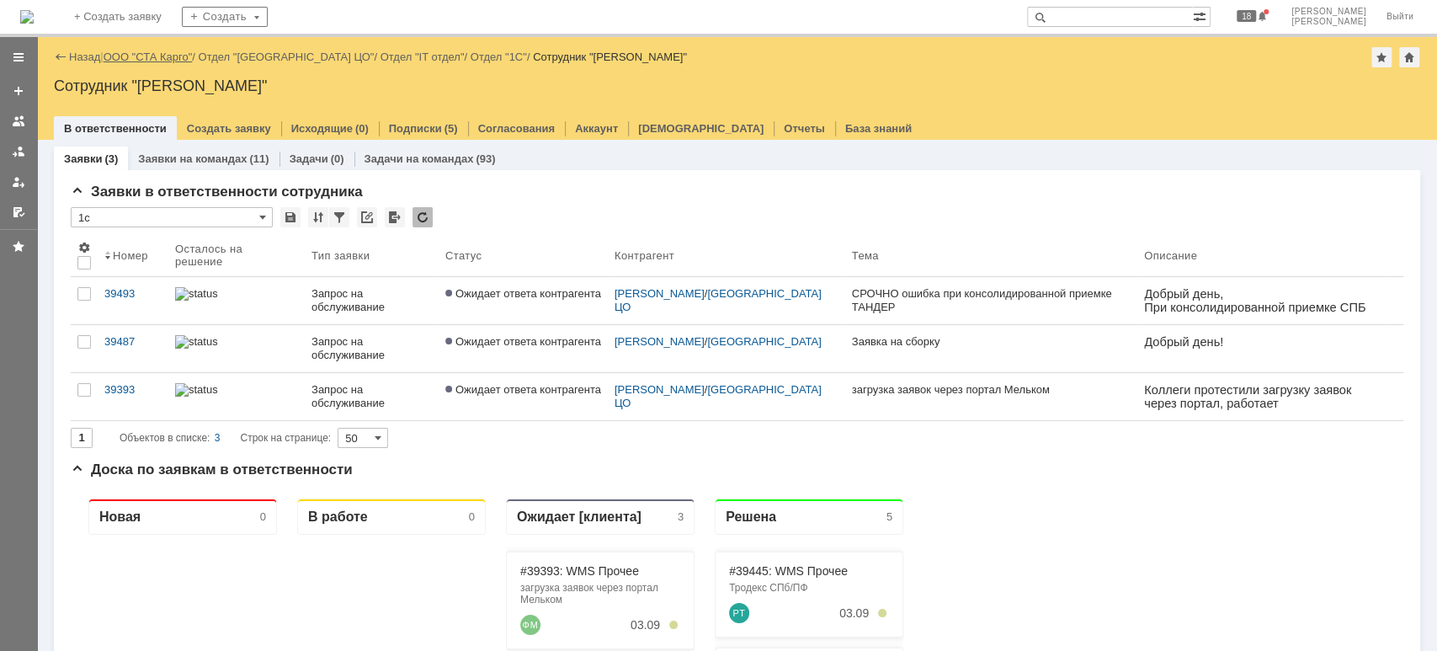
click at [171, 58] on link "ООО "СТА Карго"" at bounding box center [148, 57] width 89 height 13
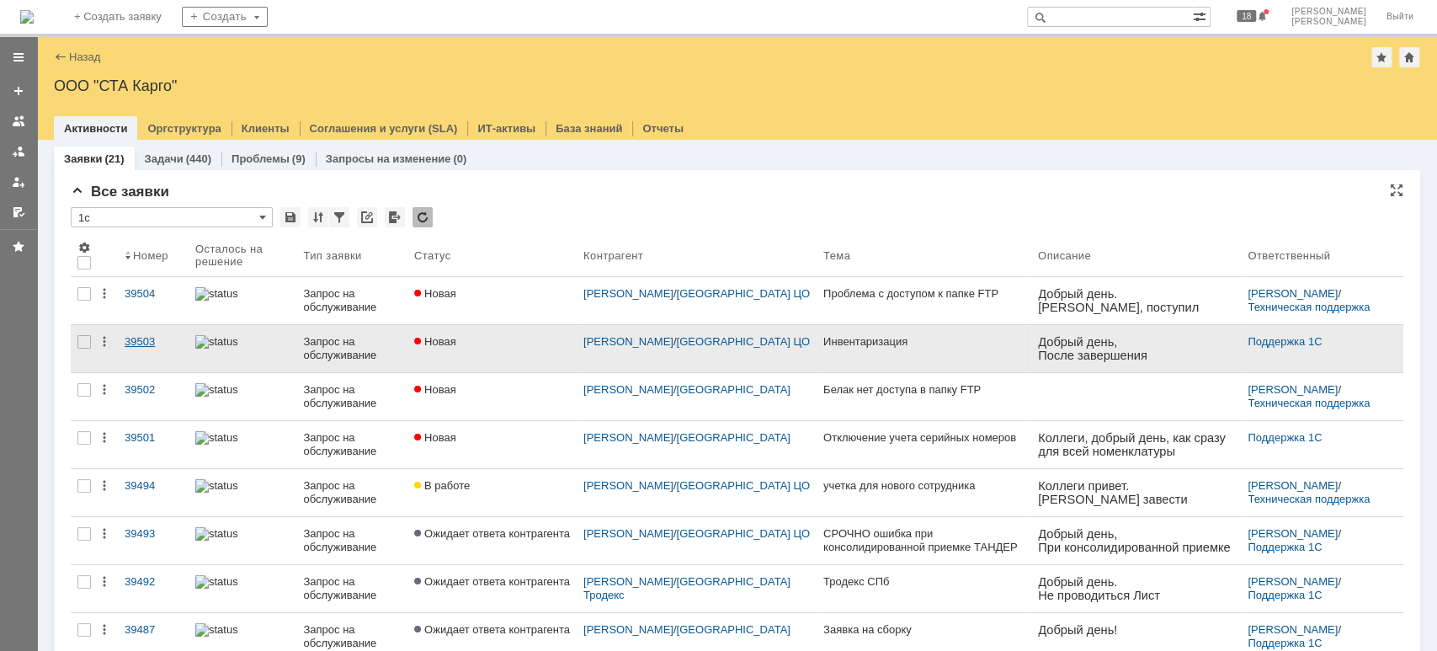
click at [148, 336] on div "39503" at bounding box center [153, 341] width 57 height 13
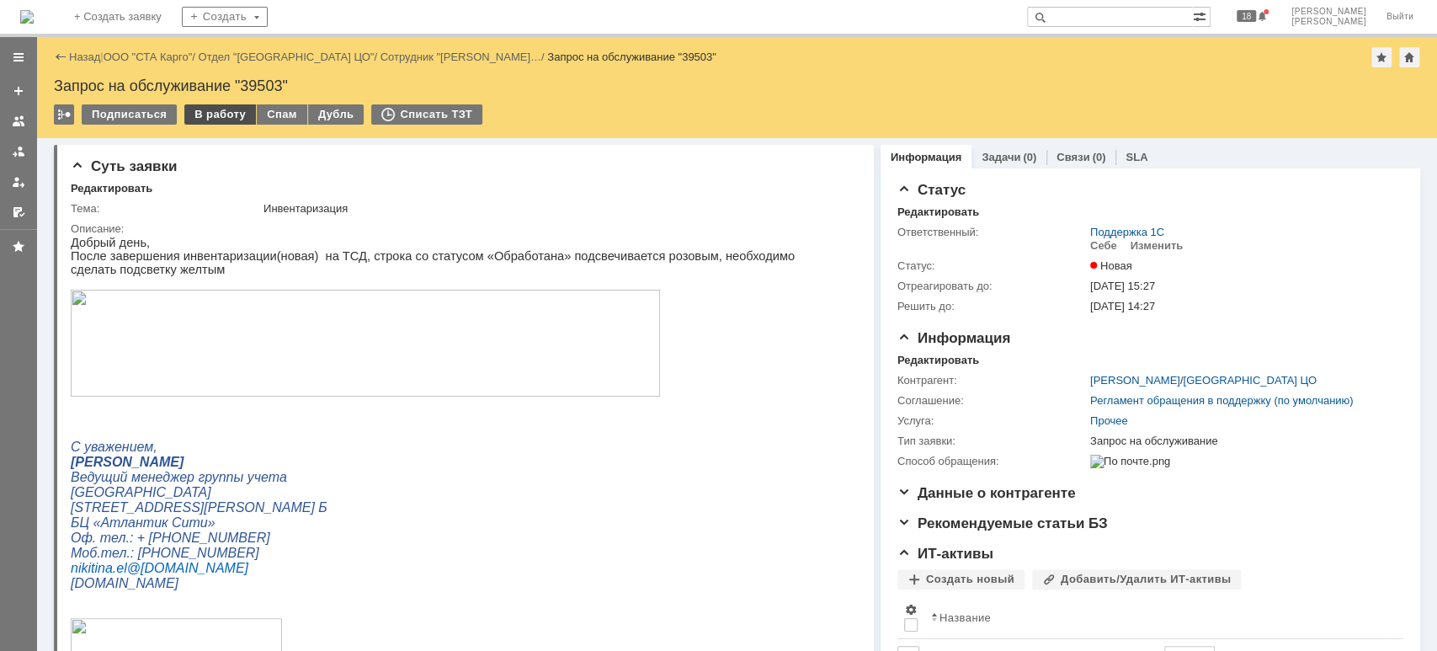
click at [236, 112] on div "В работу" at bounding box center [220, 114] width 72 height 20
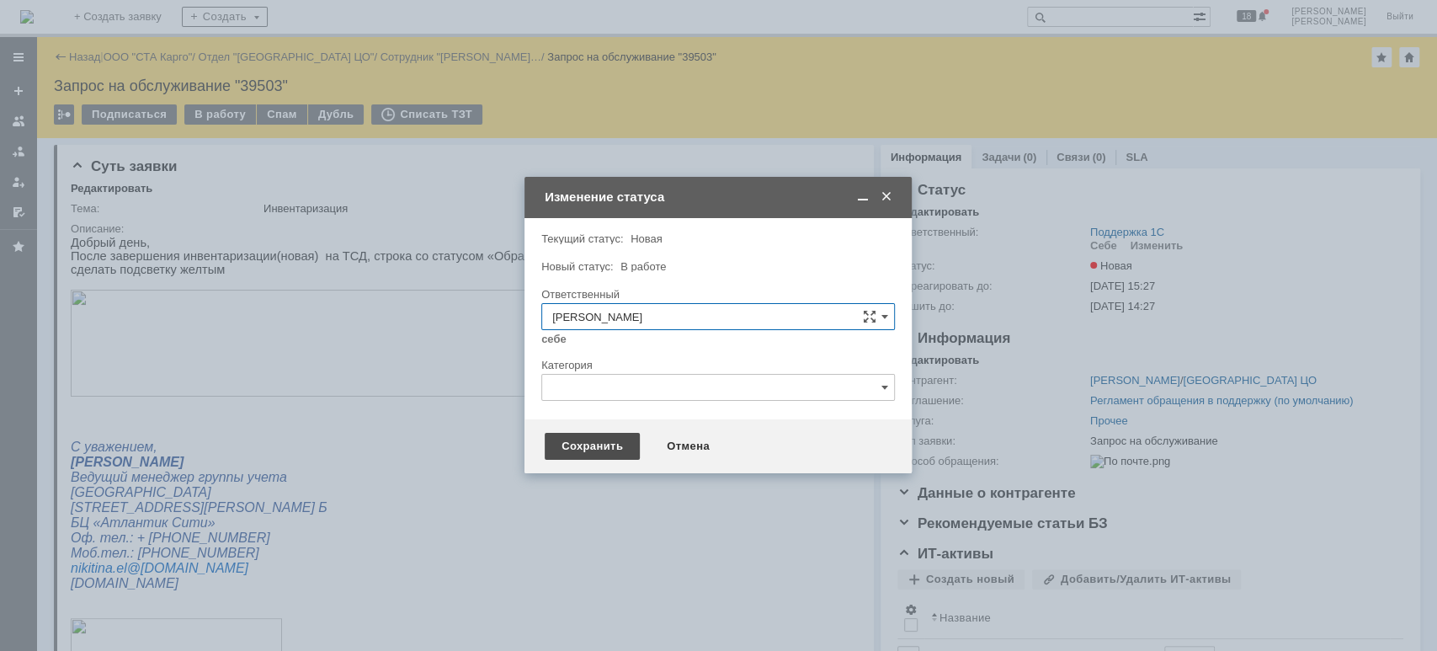
click at [577, 437] on div "Сохранить" at bounding box center [592, 446] width 95 height 27
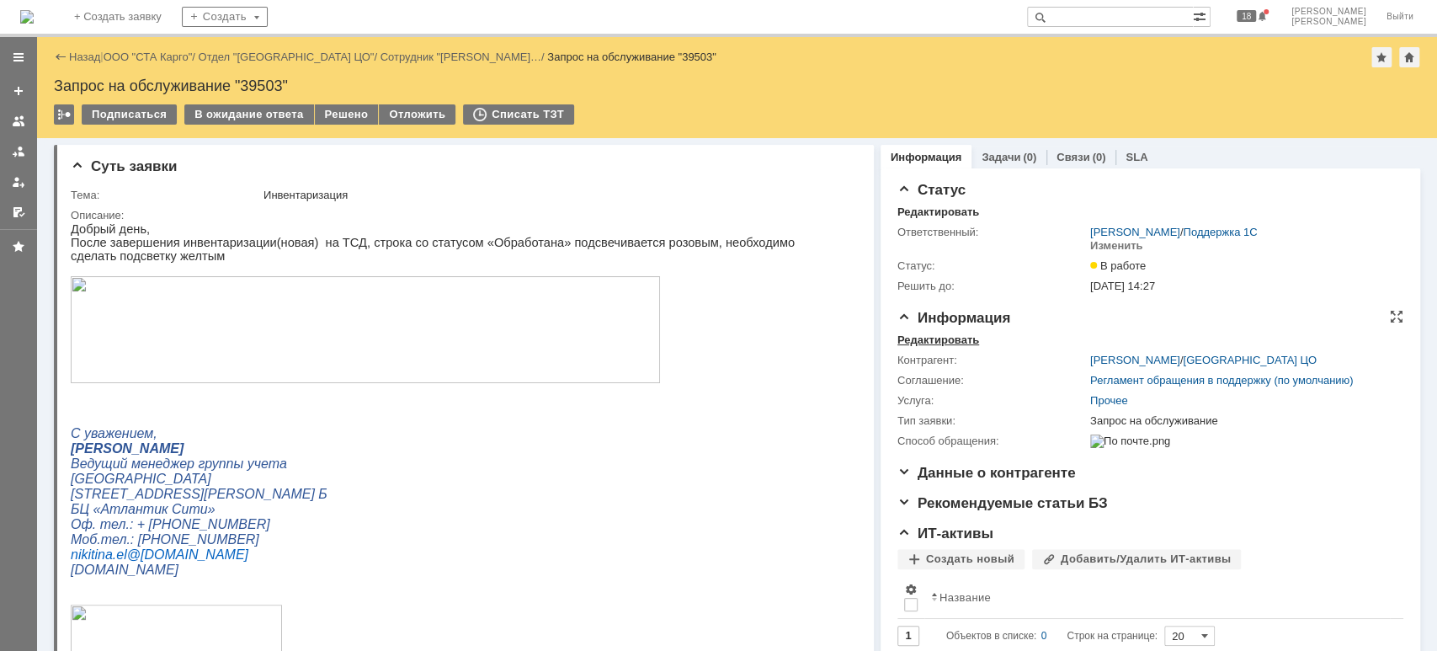
click at [946, 344] on div "Редактировать" at bounding box center [938, 339] width 82 height 13
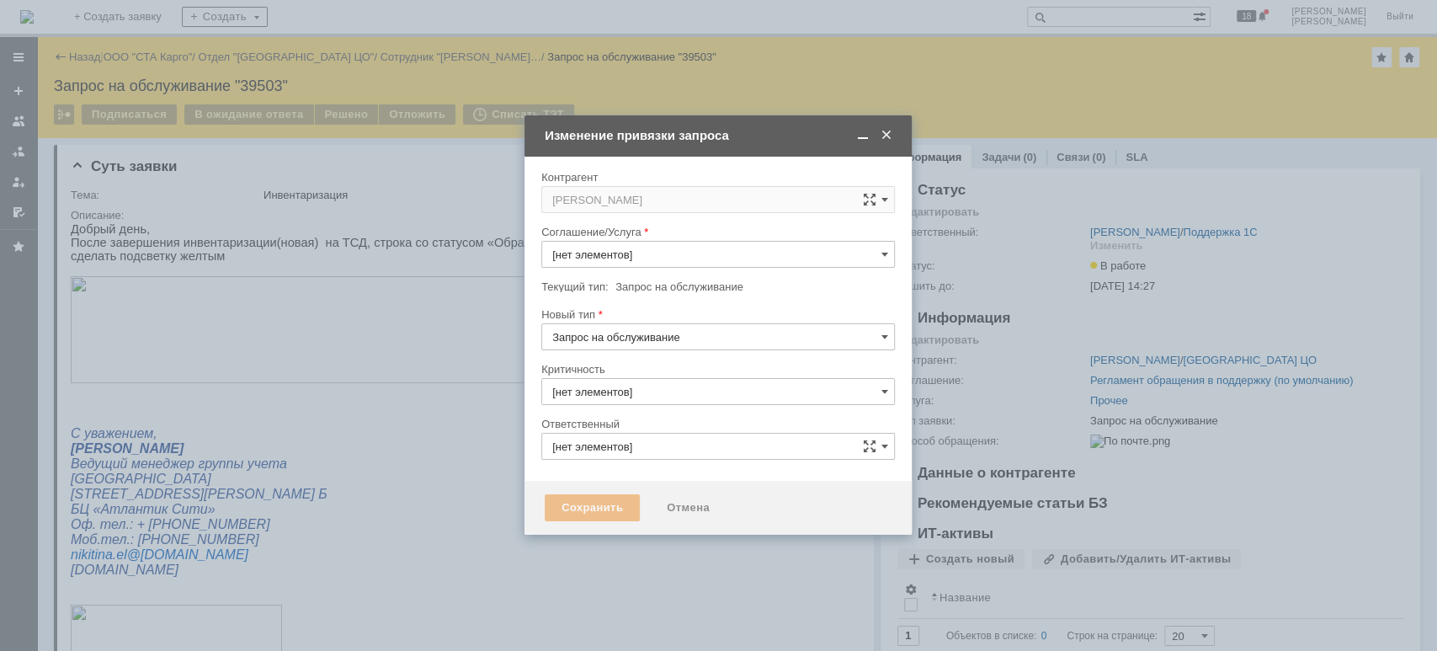
type input "3. Низкая"
type input "[PERSON_NAME]"
type input "[не указано]"
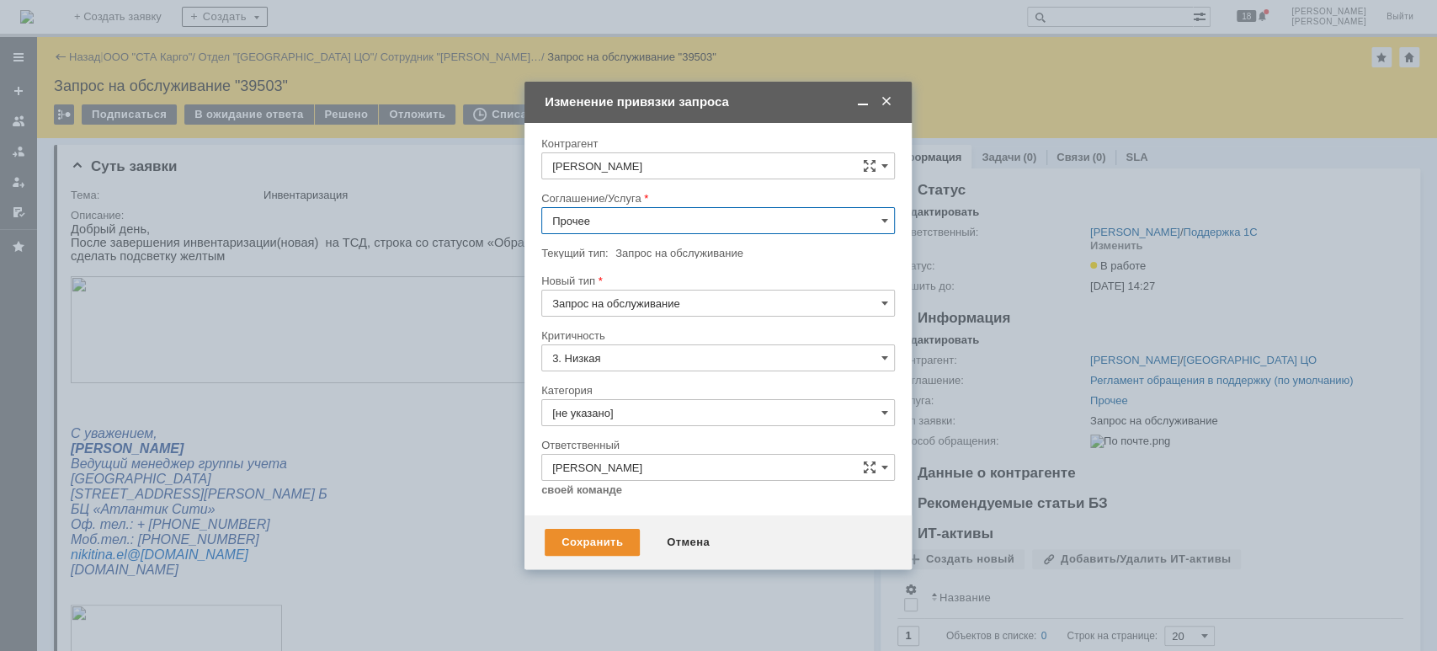
click at [625, 221] on input "Прочее" at bounding box center [718, 220] width 354 height 27
click at [644, 372] on span "WMS Прочее" at bounding box center [718, 371] width 332 height 13
type input "WMS Прочее"
click at [611, 546] on div "Сохранить" at bounding box center [592, 542] width 95 height 27
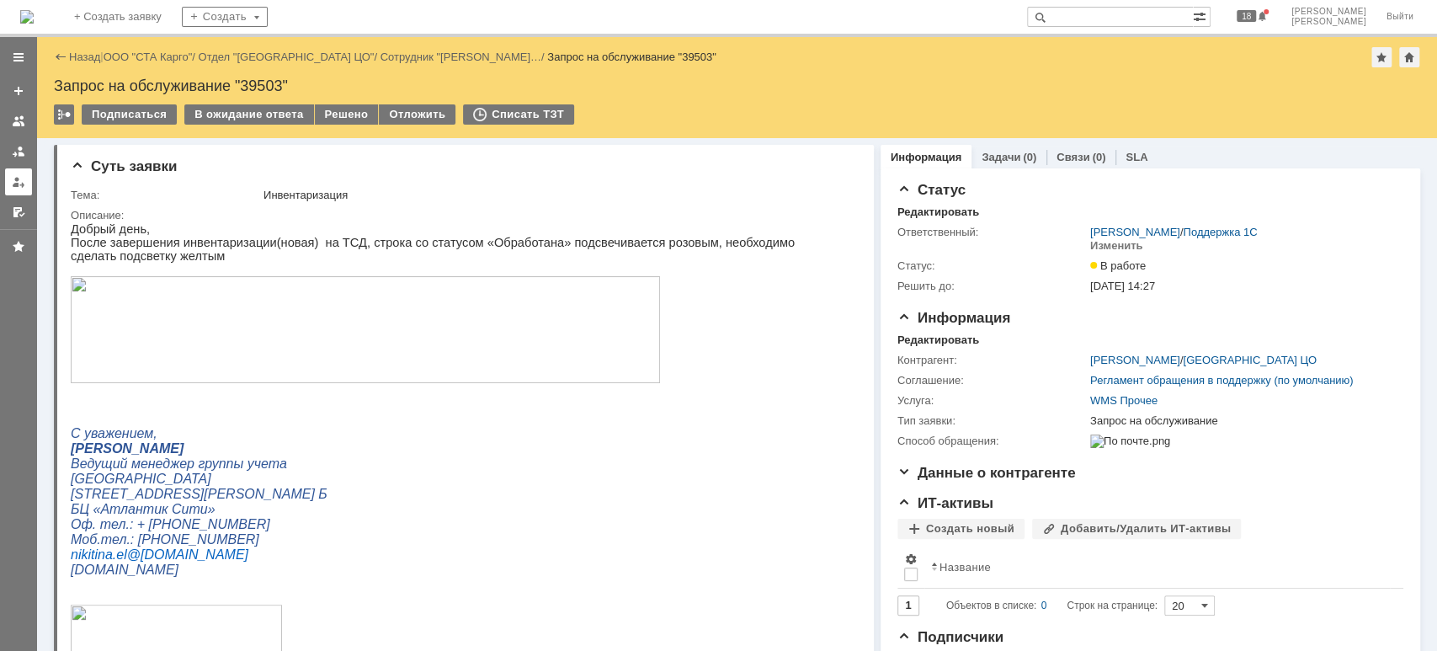
click at [15, 168] on link at bounding box center [18, 181] width 27 height 27
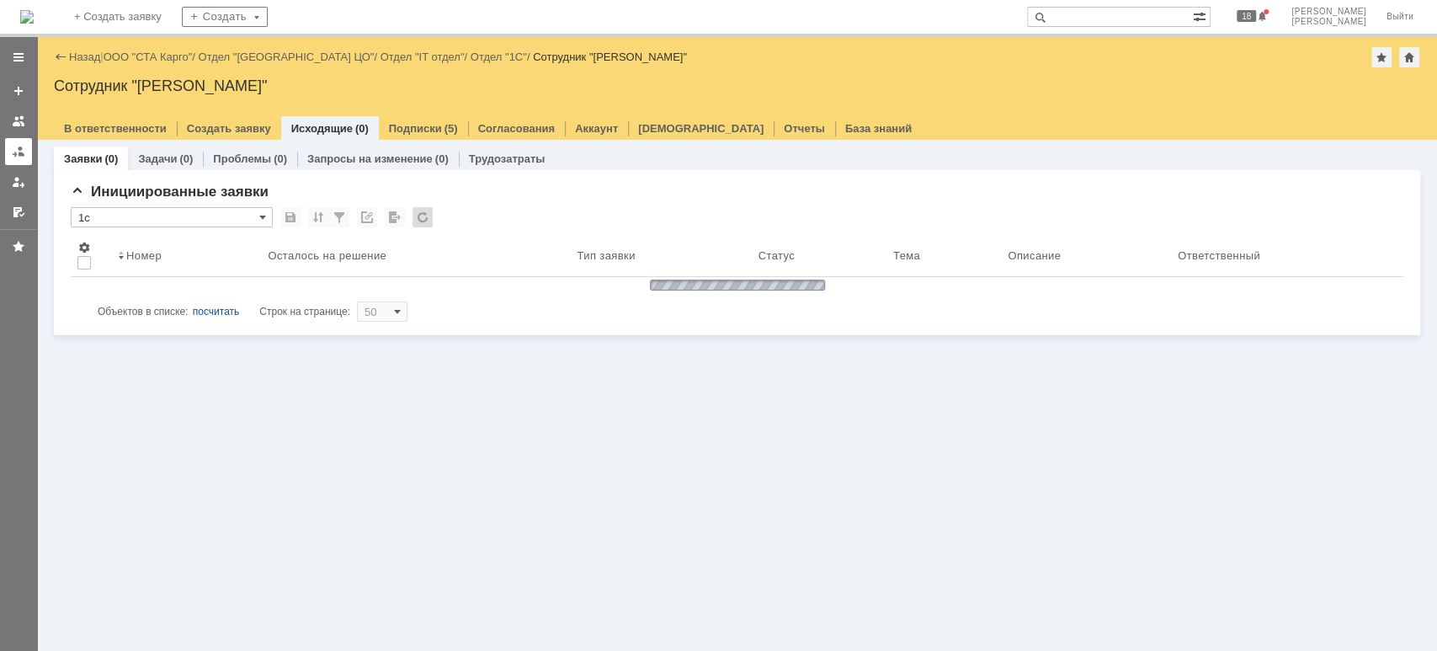
click at [13, 158] on link at bounding box center [18, 151] width 27 height 27
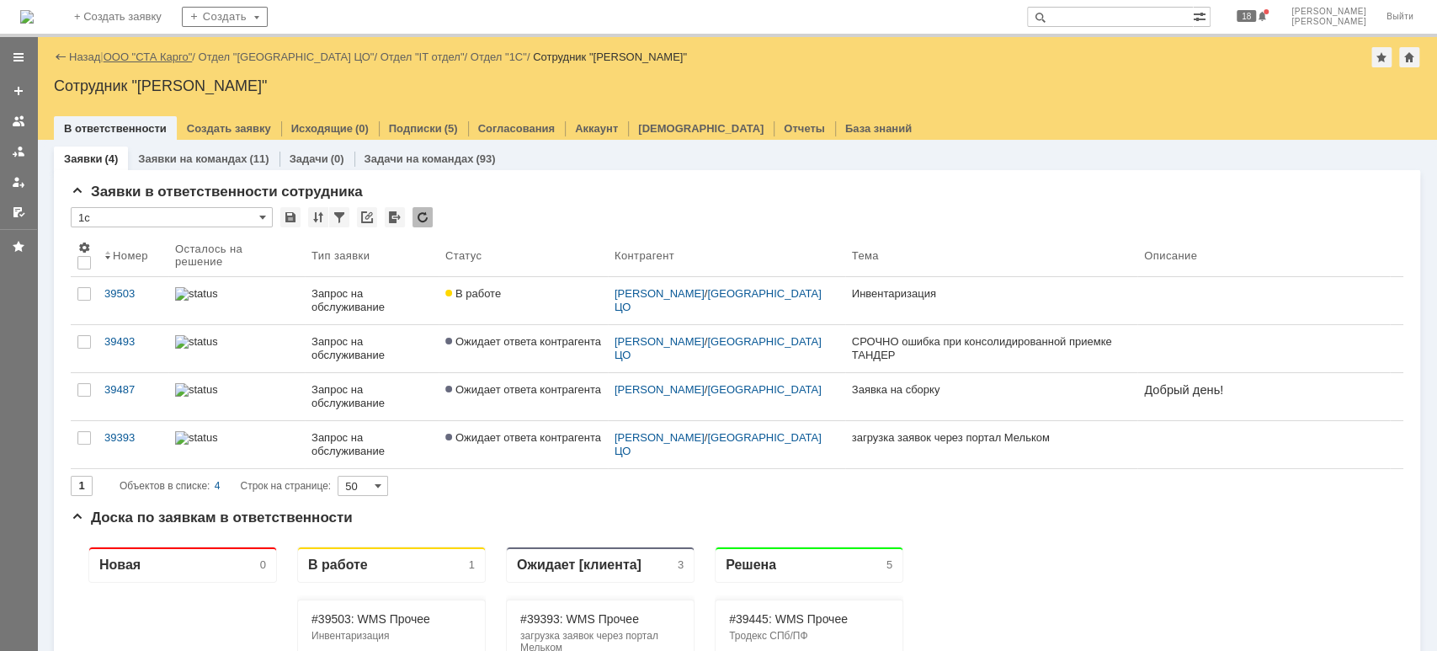
click at [163, 59] on link "ООО "СТА Карго"" at bounding box center [148, 57] width 89 height 13
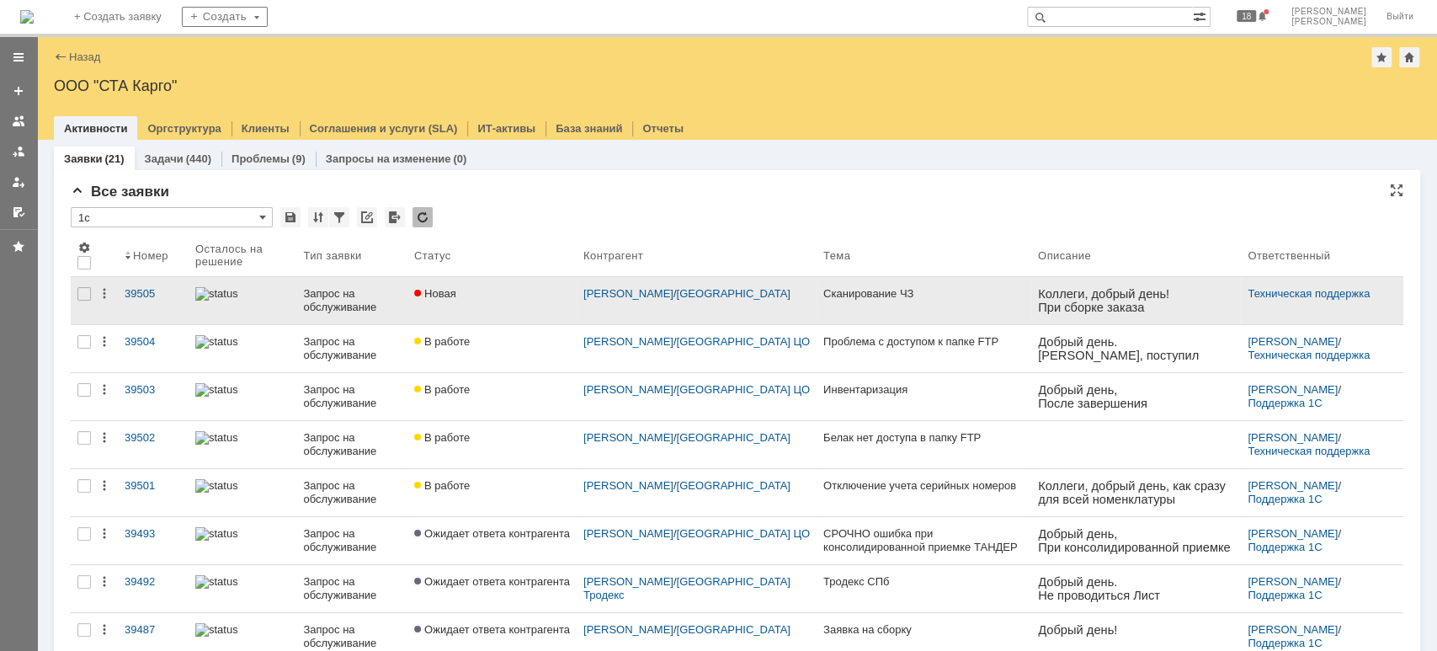
click at [320, 301] on div "Запрос на обслуживание" at bounding box center [352, 300] width 98 height 27
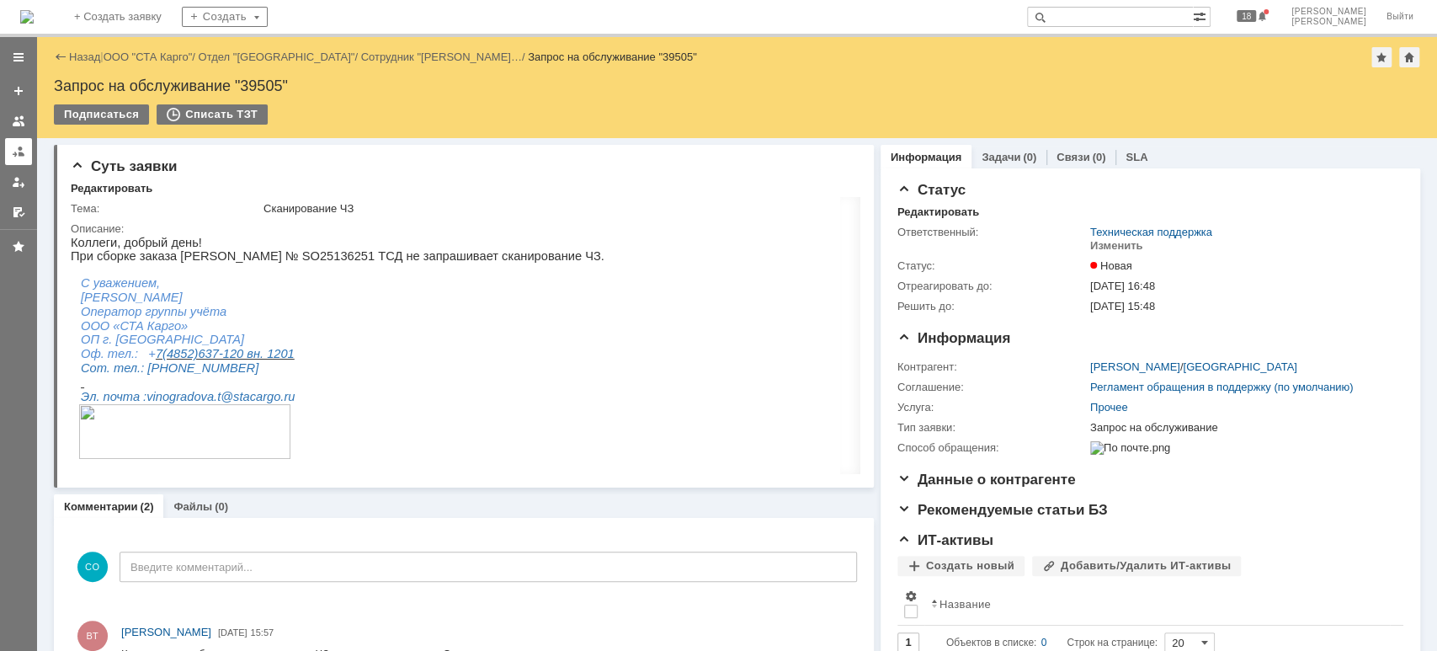
click at [12, 149] on div at bounding box center [18, 151] width 13 height 13
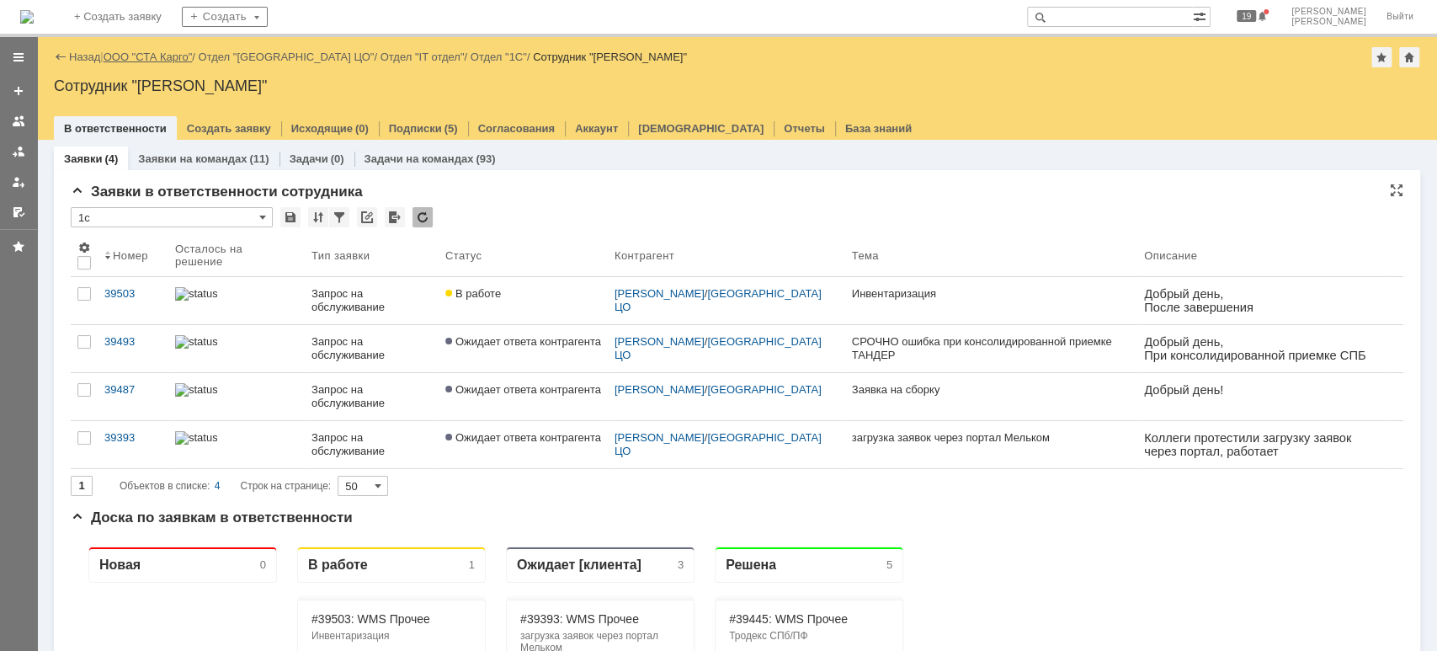
click at [177, 61] on link "ООО "СТА Карго"" at bounding box center [148, 57] width 89 height 13
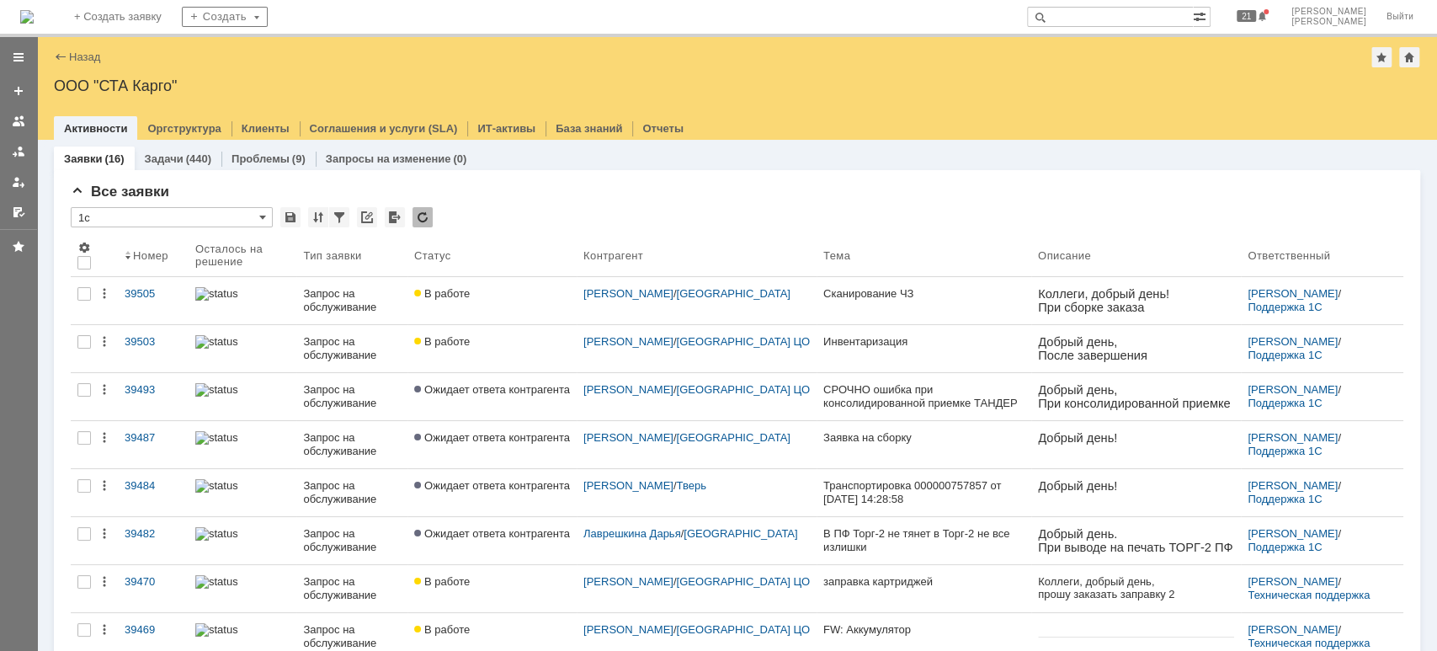
click at [17, 147] on div at bounding box center [18, 151] width 13 height 13
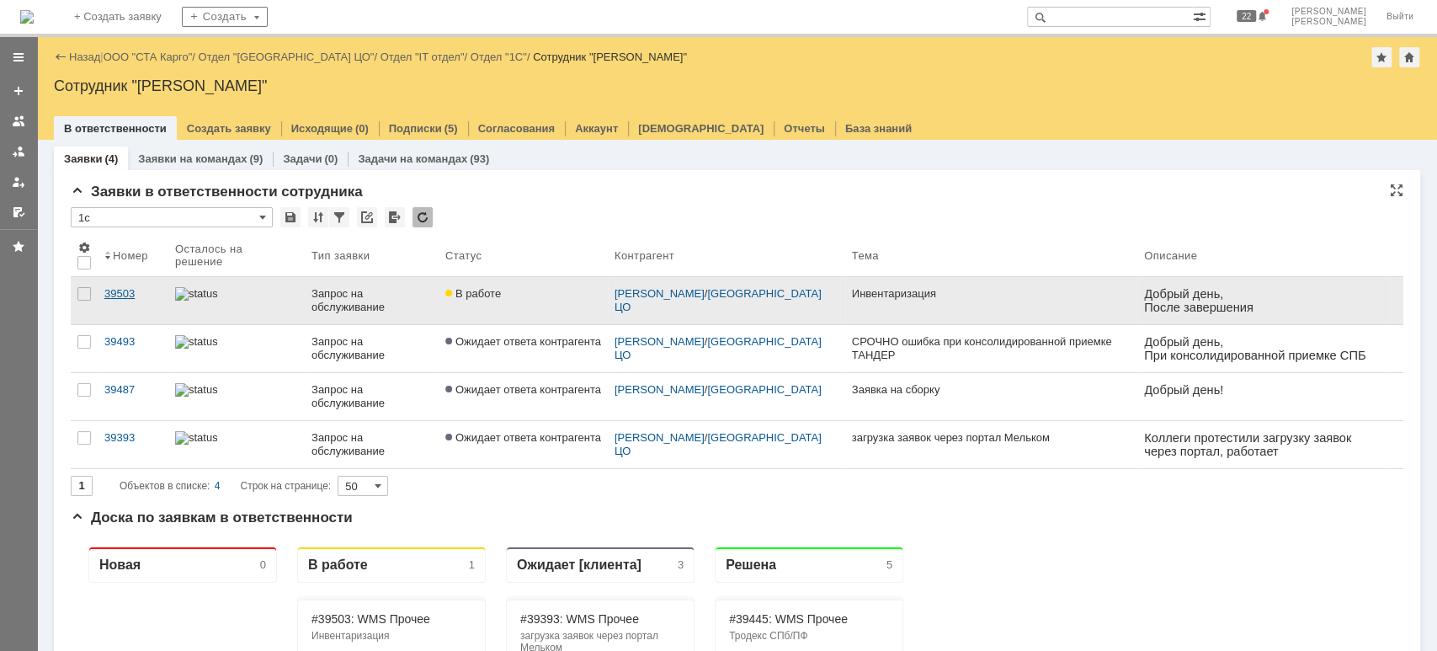
click at [108, 285] on link "39503" at bounding box center [133, 300] width 71 height 47
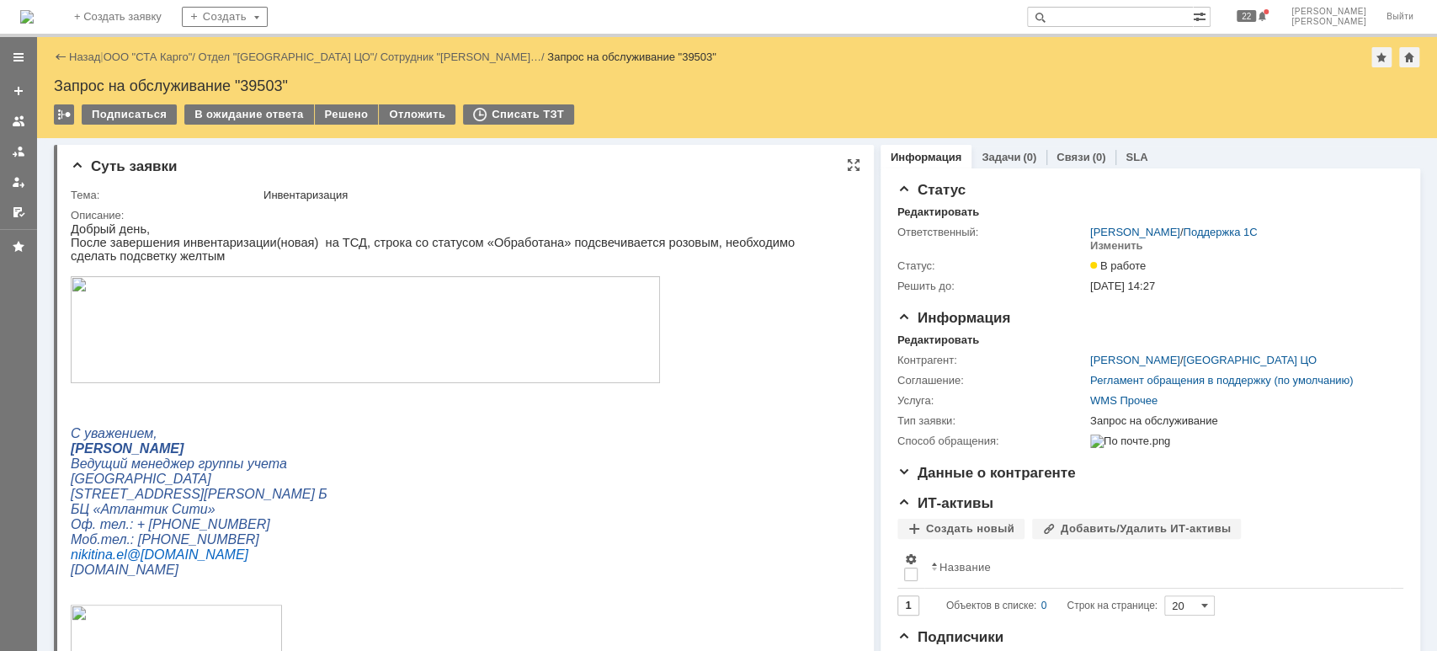
click at [255, 331] on img at bounding box center [365, 329] width 589 height 107
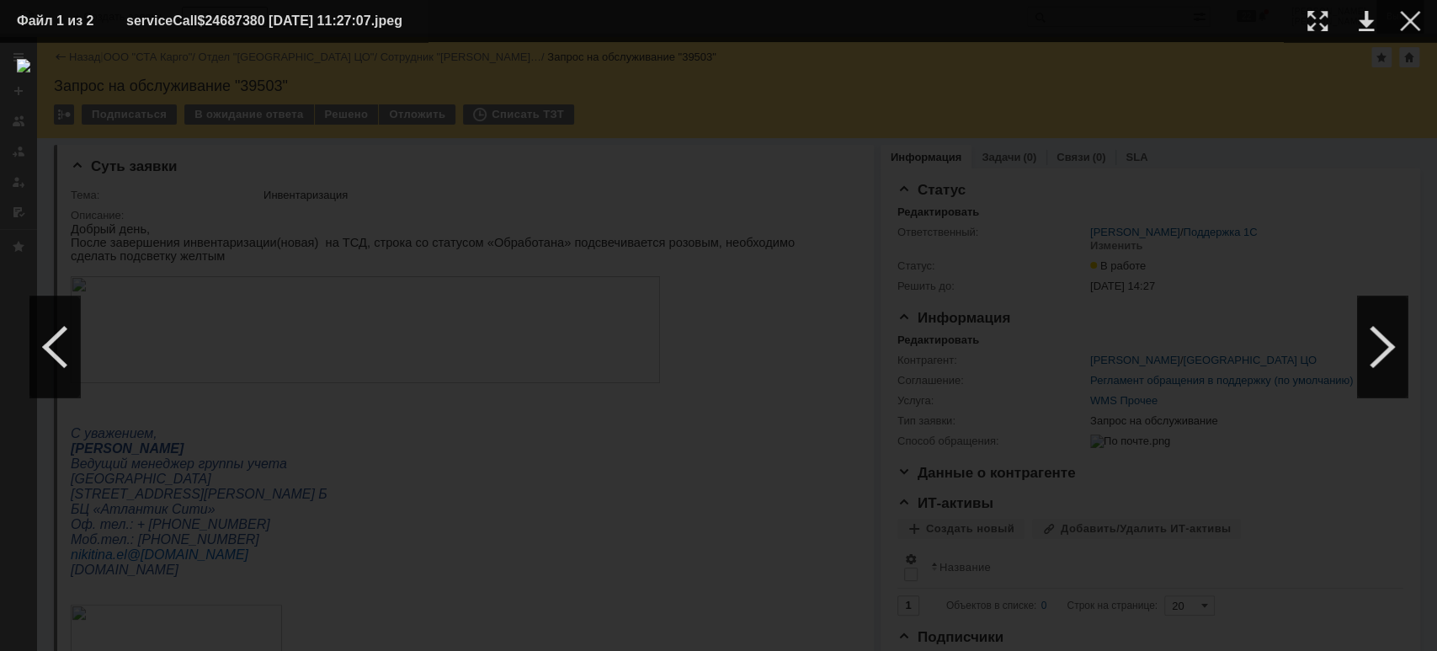
click at [1414, 22] on div at bounding box center [1410, 21] width 20 height 20
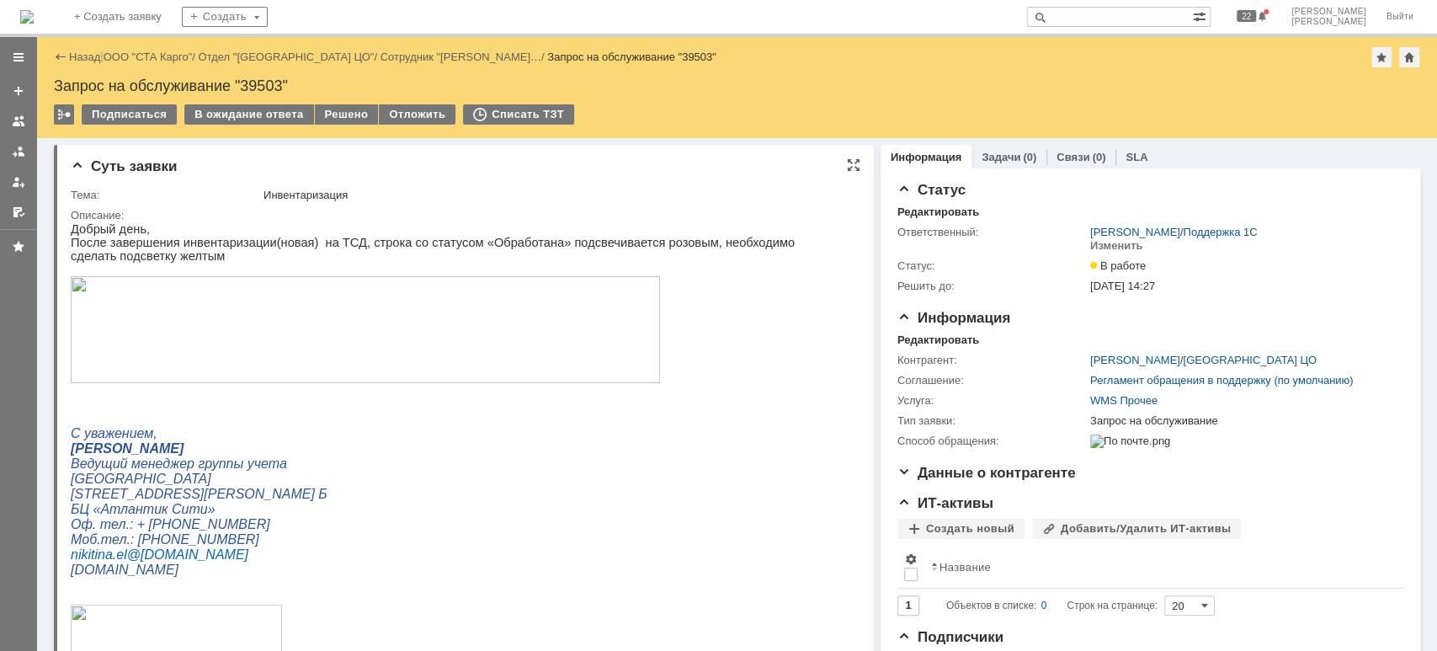
click at [300, 327] on img at bounding box center [365, 329] width 589 height 107
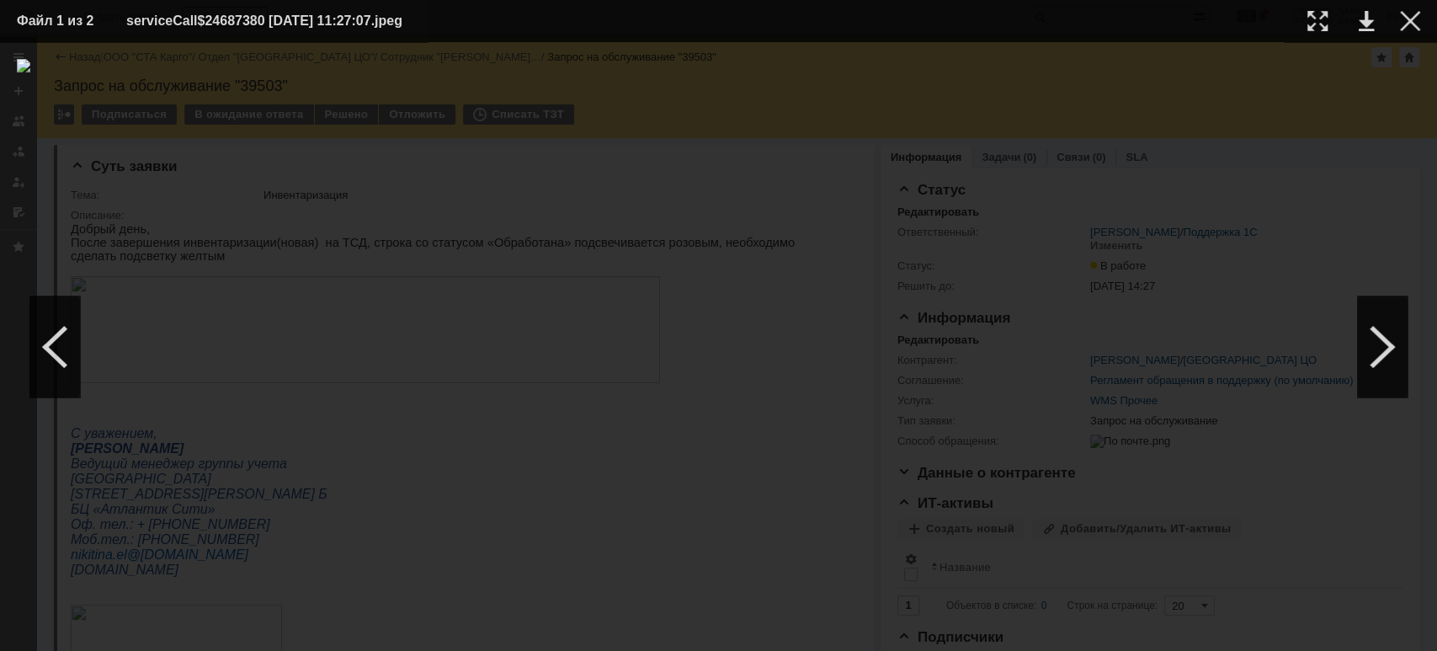
click at [1421, 21] on table "Файл 1 из 2 serviceCall$24687380 [DATE] 11:27:07.jpeg" at bounding box center [718, 21] width 1437 height 42
click at [1403, 24] on div at bounding box center [1410, 21] width 20 height 20
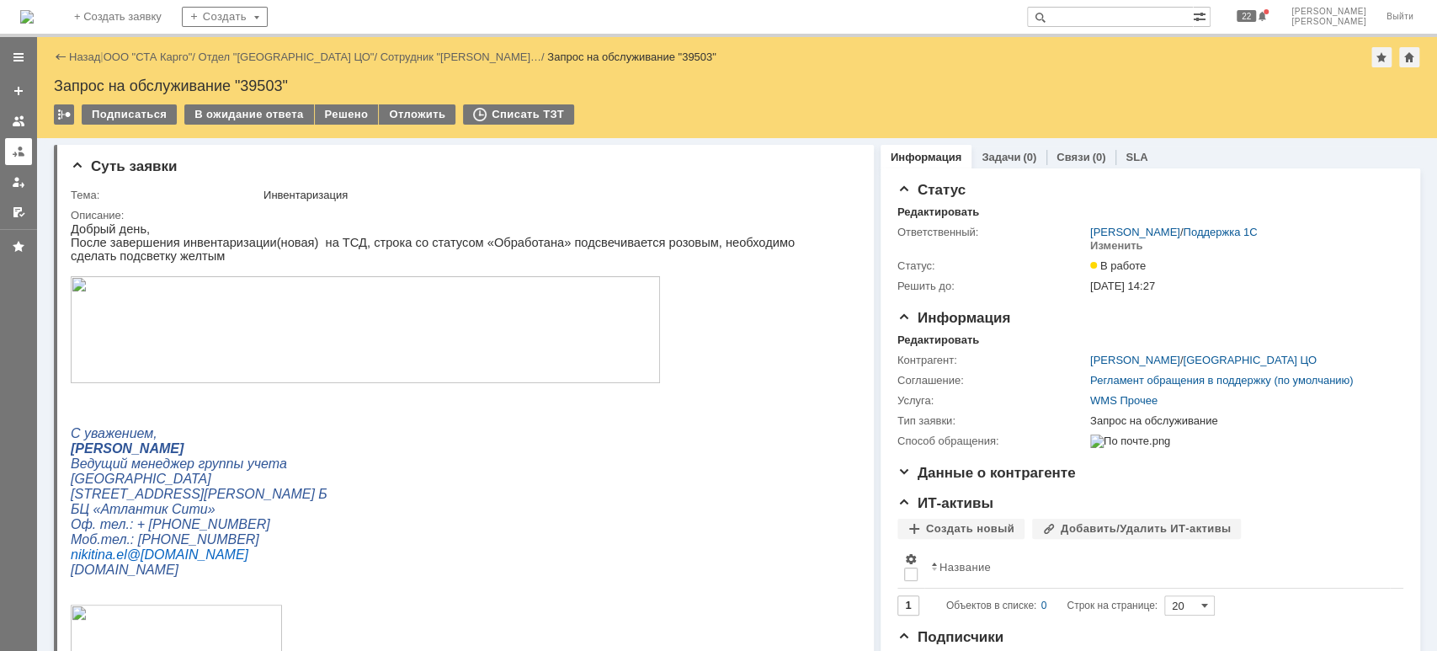
click at [14, 150] on div at bounding box center [18, 151] width 13 height 13
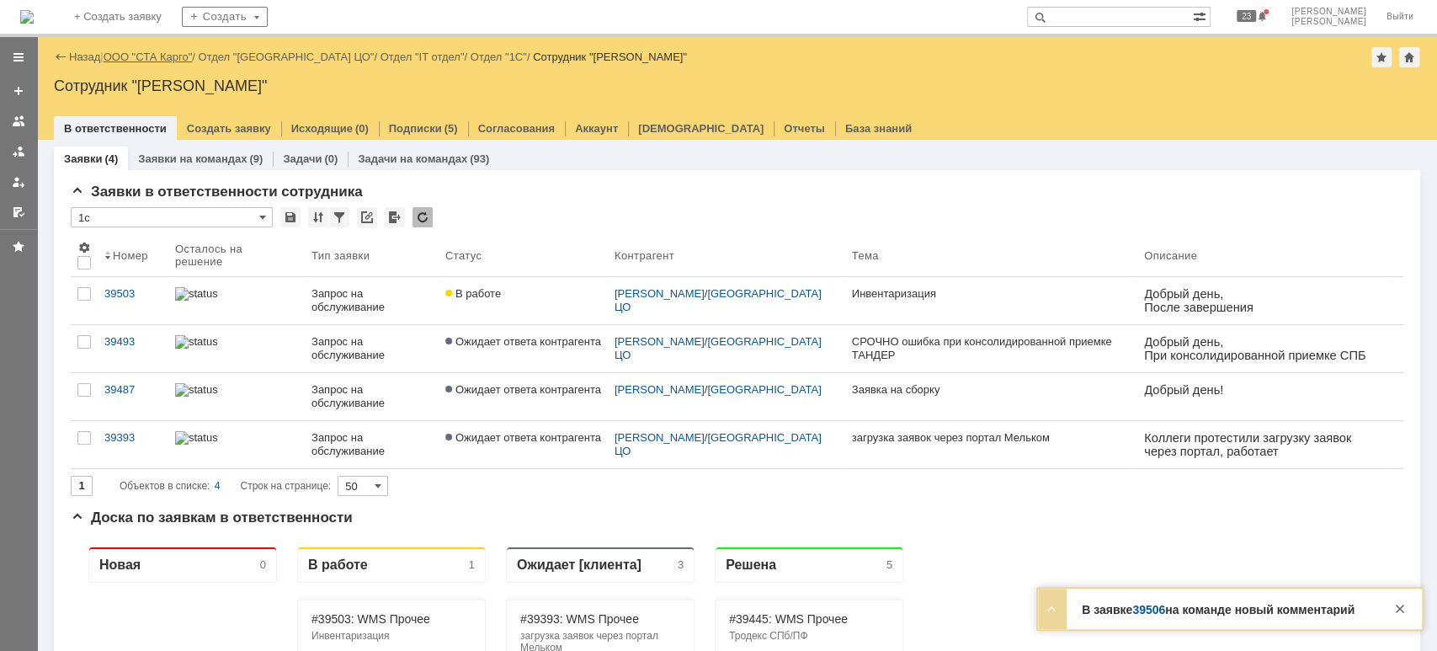
click at [175, 53] on link "ООО "СТА Карго"" at bounding box center [148, 57] width 89 height 13
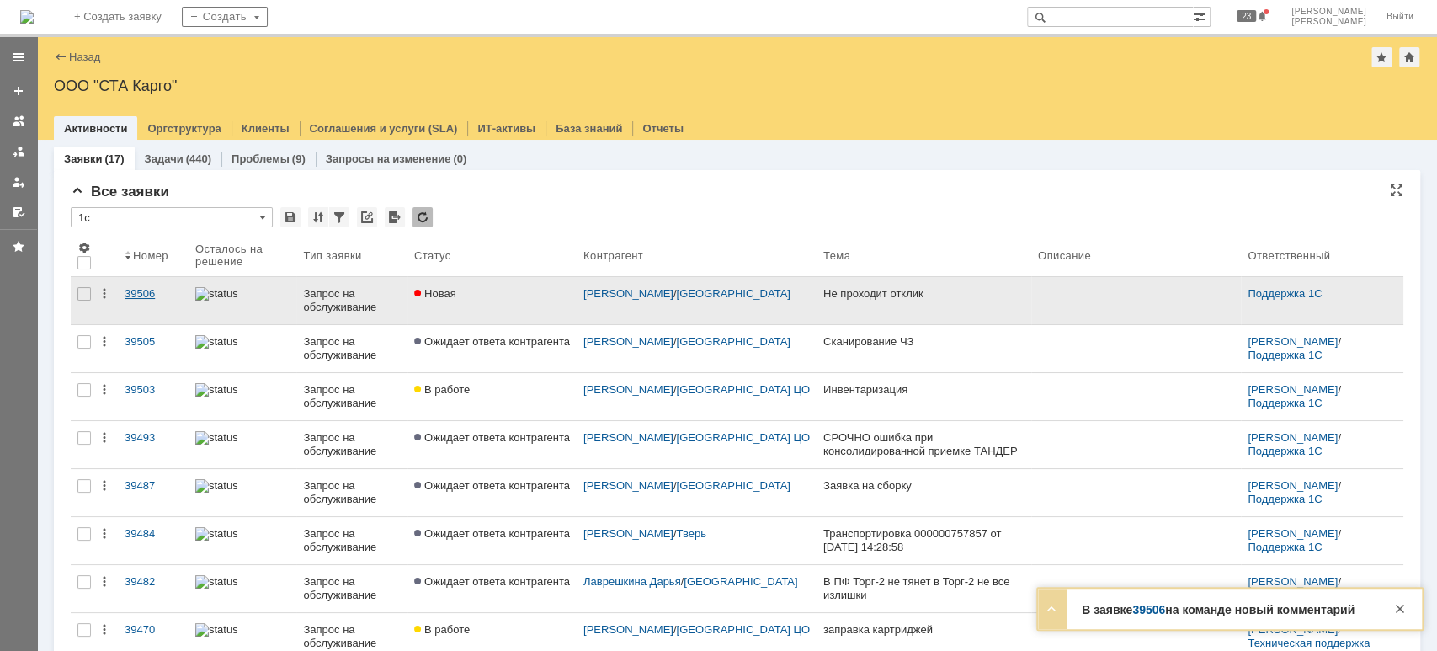
click at [157, 292] on div "39506" at bounding box center [153, 293] width 57 height 13
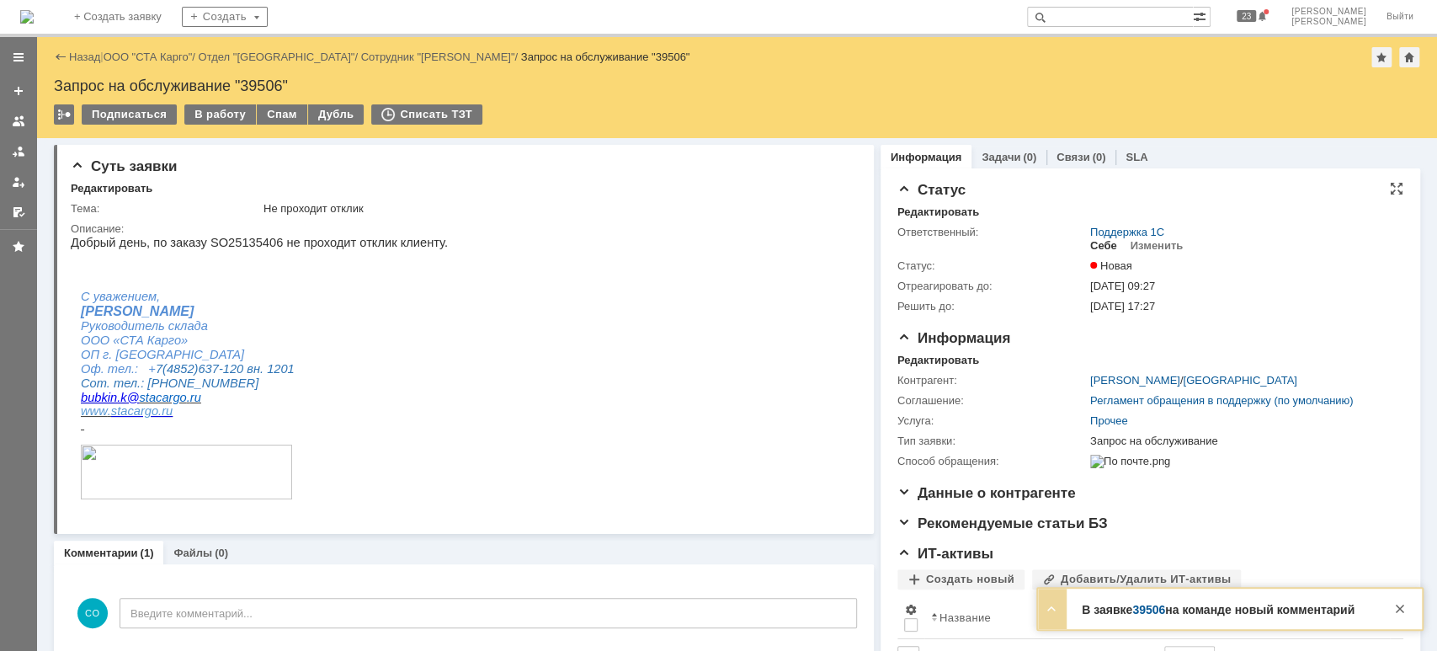
click at [1094, 245] on div "Себе" at bounding box center [1103, 245] width 27 height 13
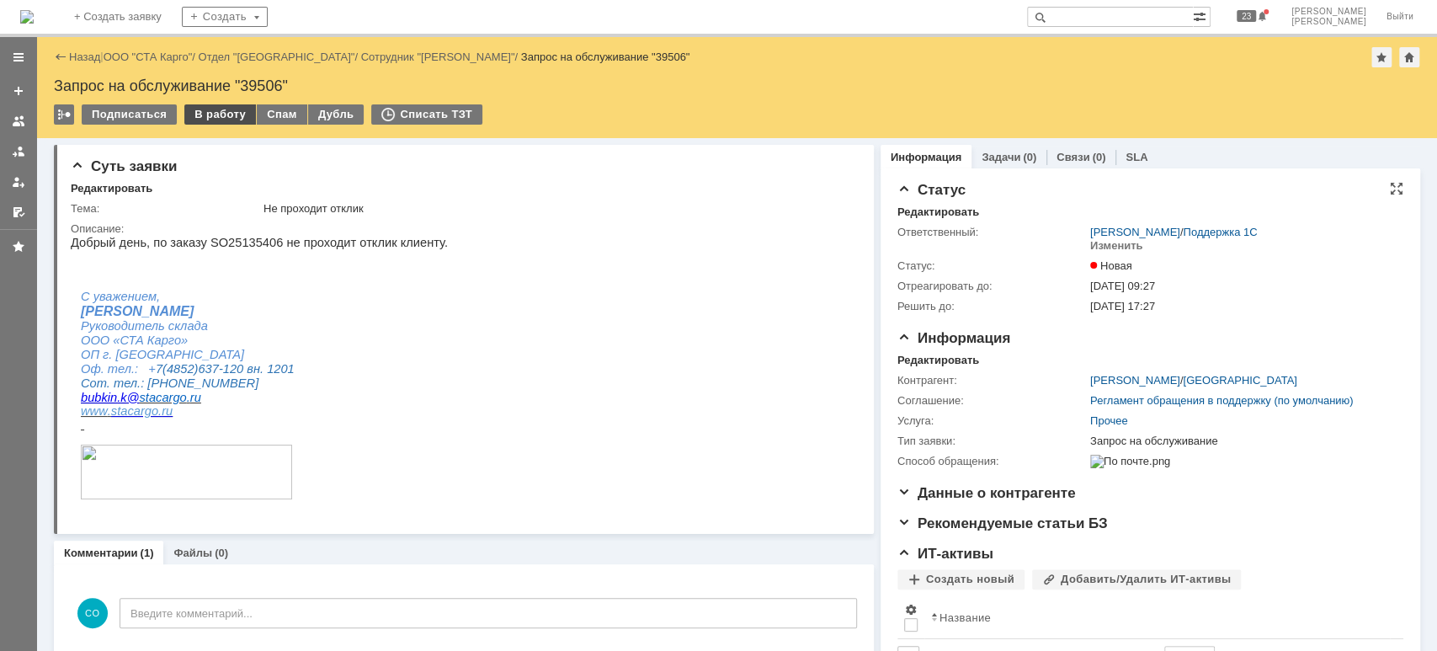
click at [206, 114] on div "В работу" at bounding box center [220, 114] width 72 height 20
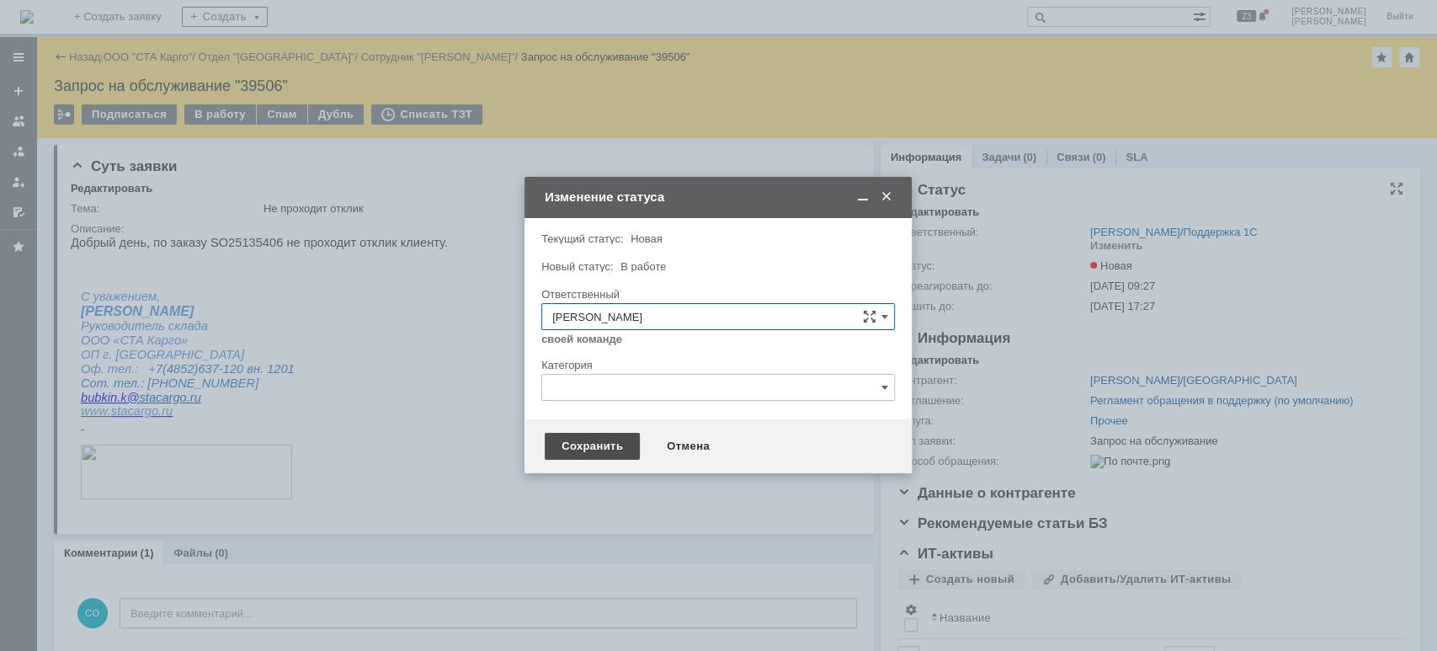
click at [599, 450] on div "Сохранить" at bounding box center [592, 446] width 95 height 27
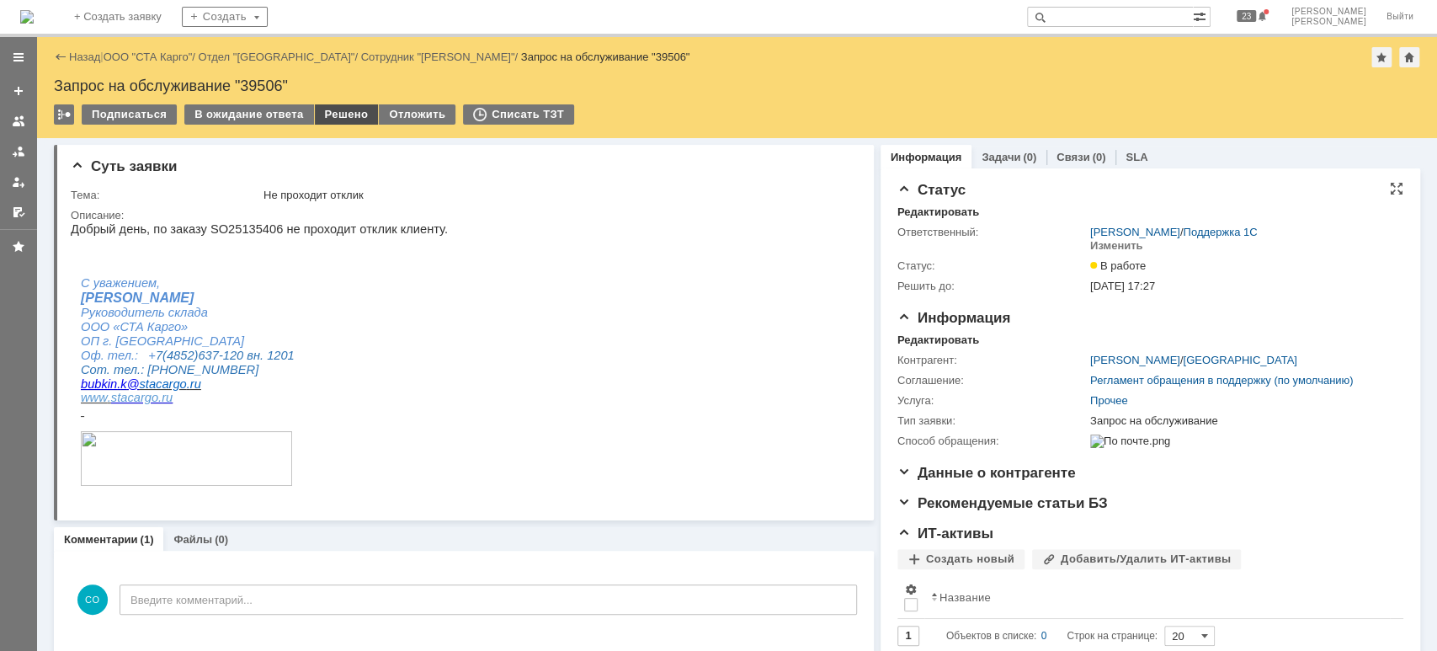
click at [342, 109] on div "Решено" at bounding box center [347, 114] width 64 height 20
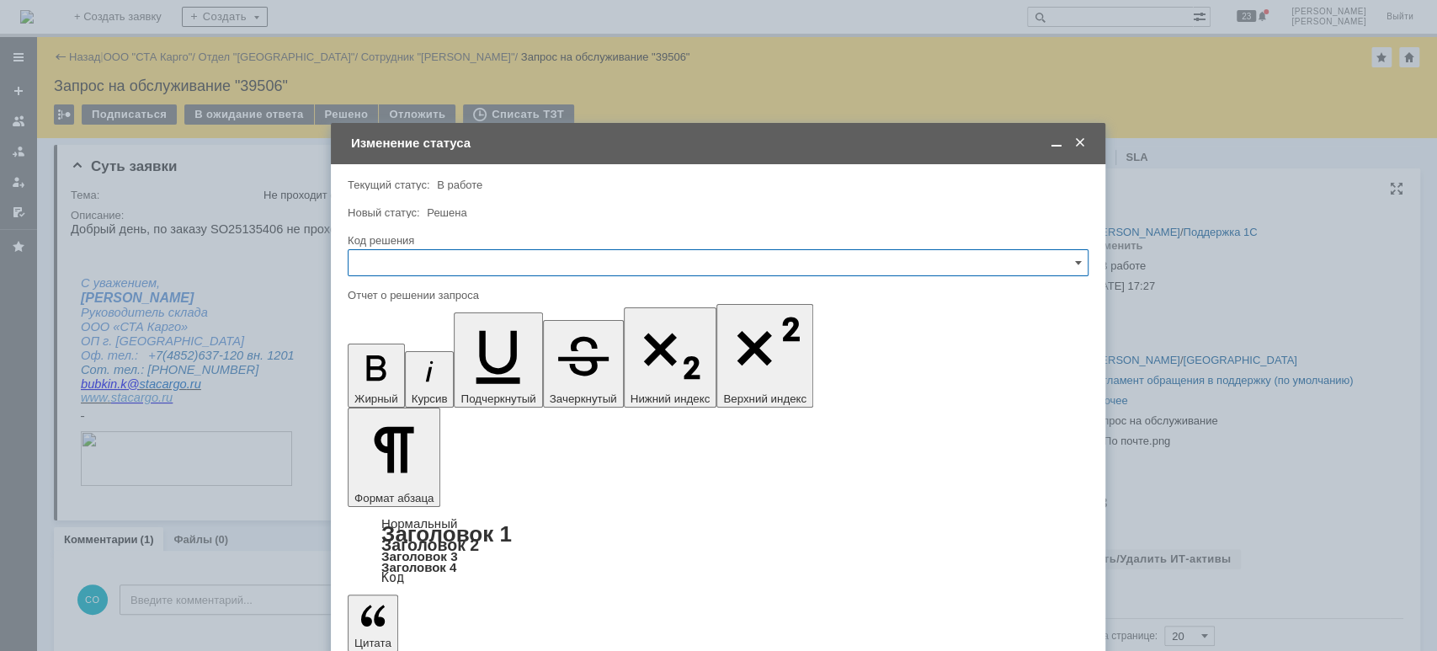
click at [442, 262] on input "text" at bounding box center [718, 262] width 741 height 27
click at [423, 487] on span "Решено" at bounding box center [718, 488] width 719 height 13
drag, startPoint x: 402, startPoint y: 4838, endPoint x: 394, endPoint y: 4830, distance: 10.7
type input "Решено"
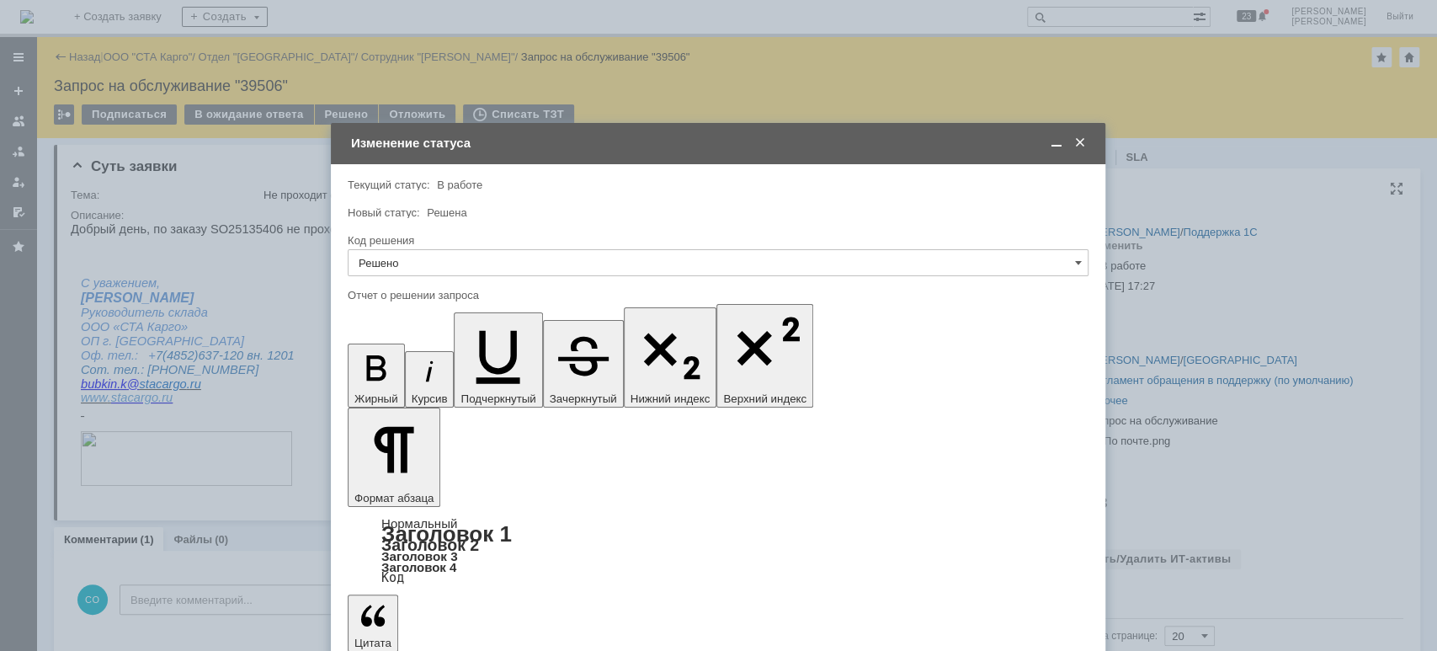
drag, startPoint x: 487, startPoint y: 4806, endPoint x: 305, endPoint y: 4792, distance: 183.3
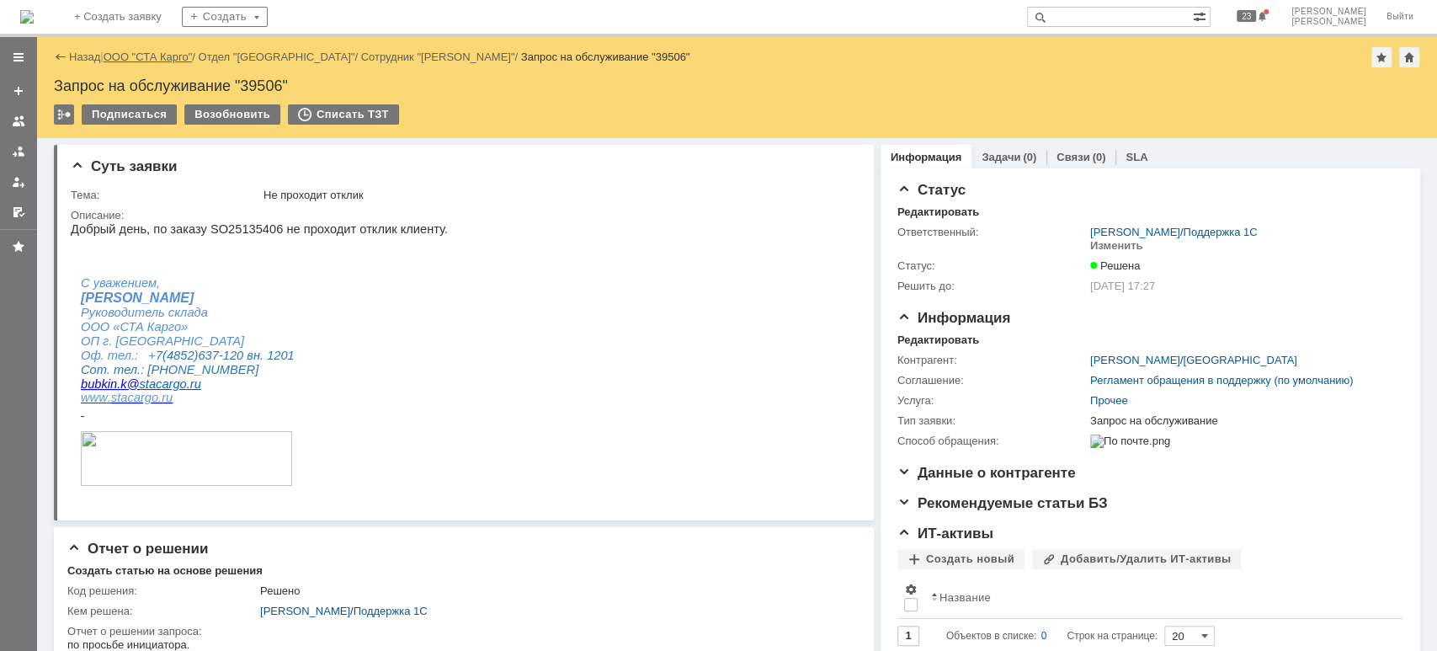
click at [161, 61] on link "ООО "СТА Карго"" at bounding box center [148, 57] width 89 height 13
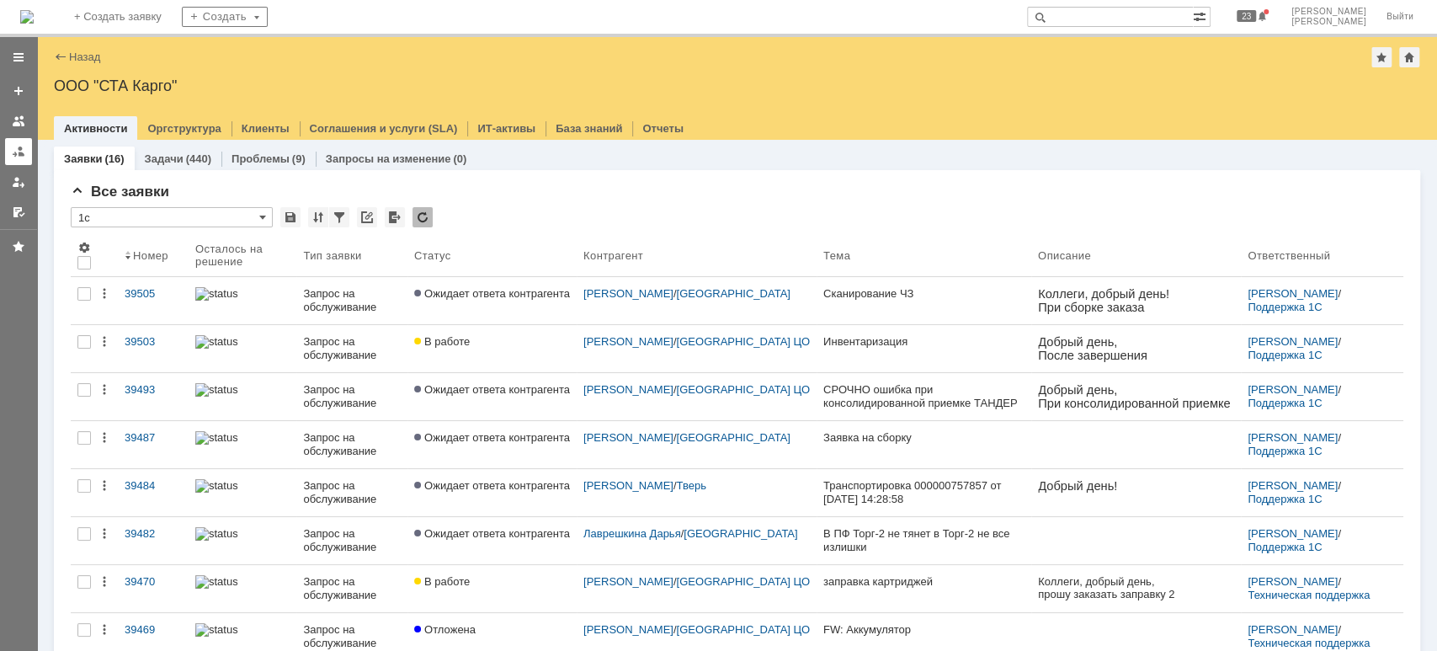
click at [22, 149] on div at bounding box center [18, 151] width 13 height 13
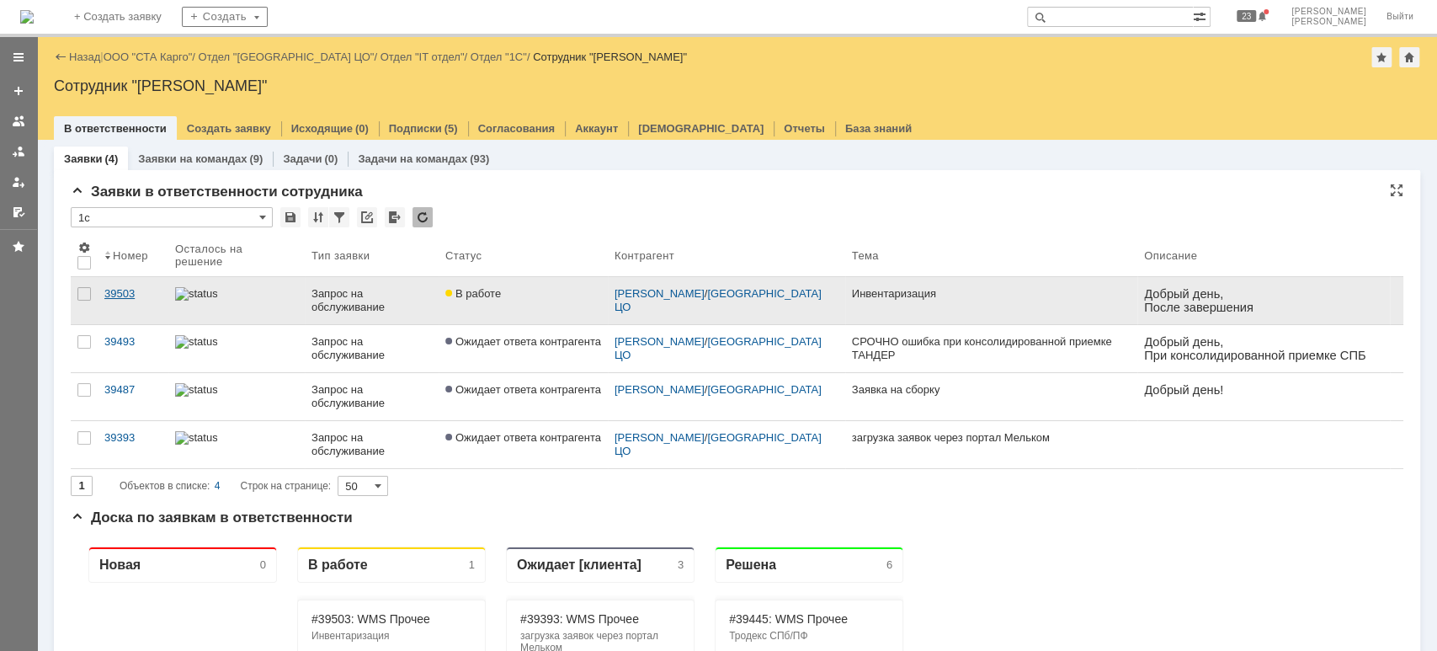
click at [125, 296] on div "39503" at bounding box center [132, 293] width 57 height 13
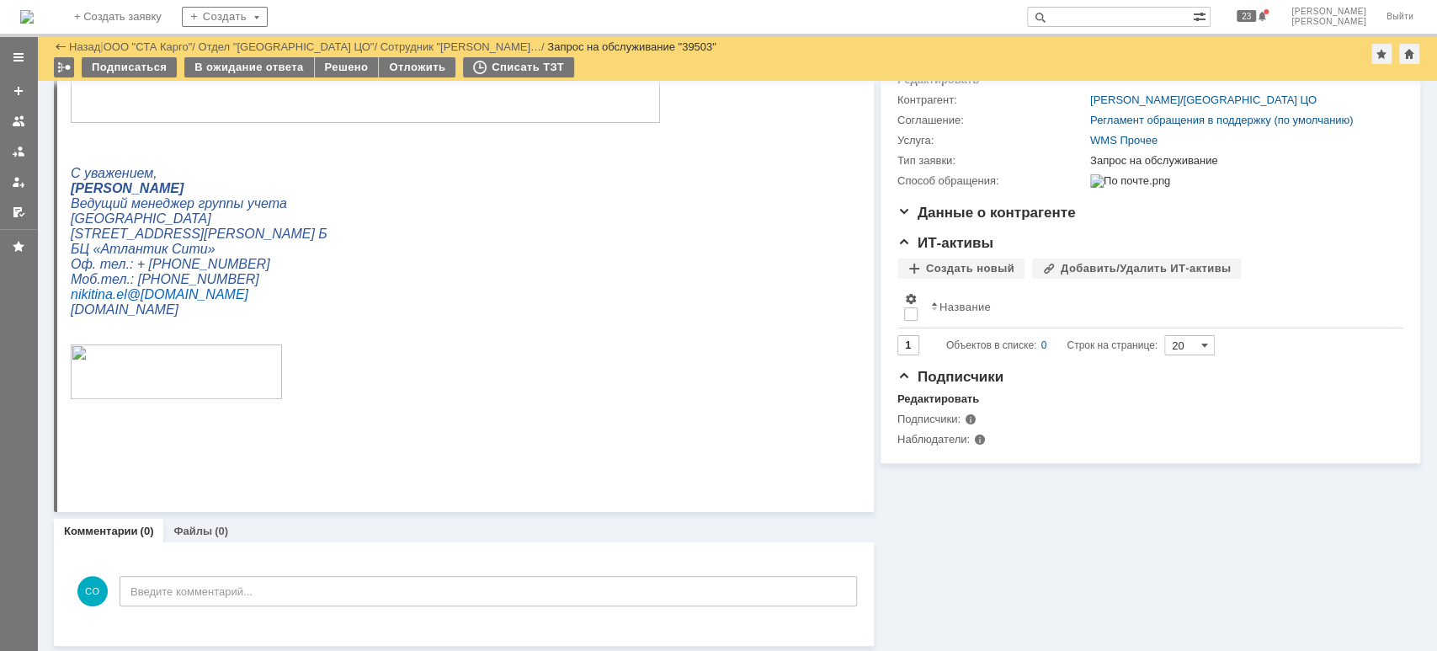
click at [480, 400] on p at bounding box center [456, 372] width 771 height 57
click at [16, 153] on div at bounding box center [18, 151] width 13 height 13
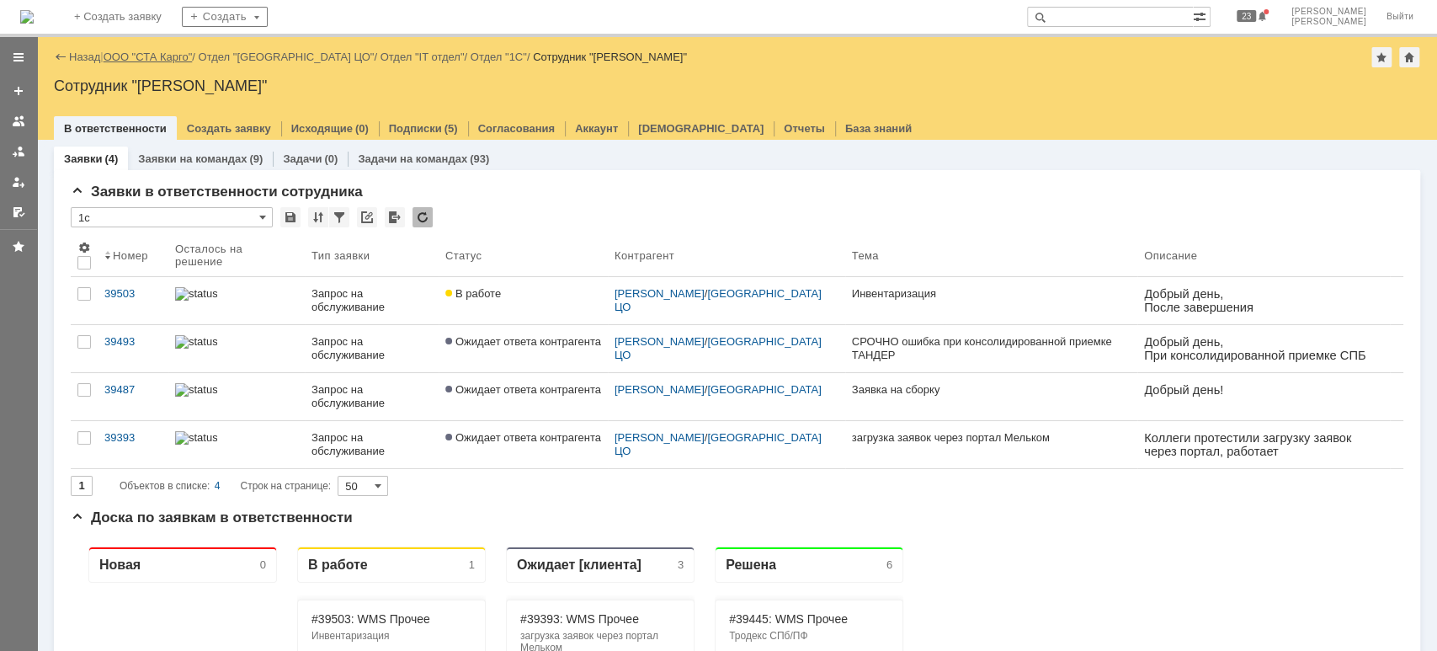
click at [162, 55] on link "ООО "СТА Карго"" at bounding box center [148, 57] width 89 height 13
